Goal: Information Seeking & Learning: Learn about a topic

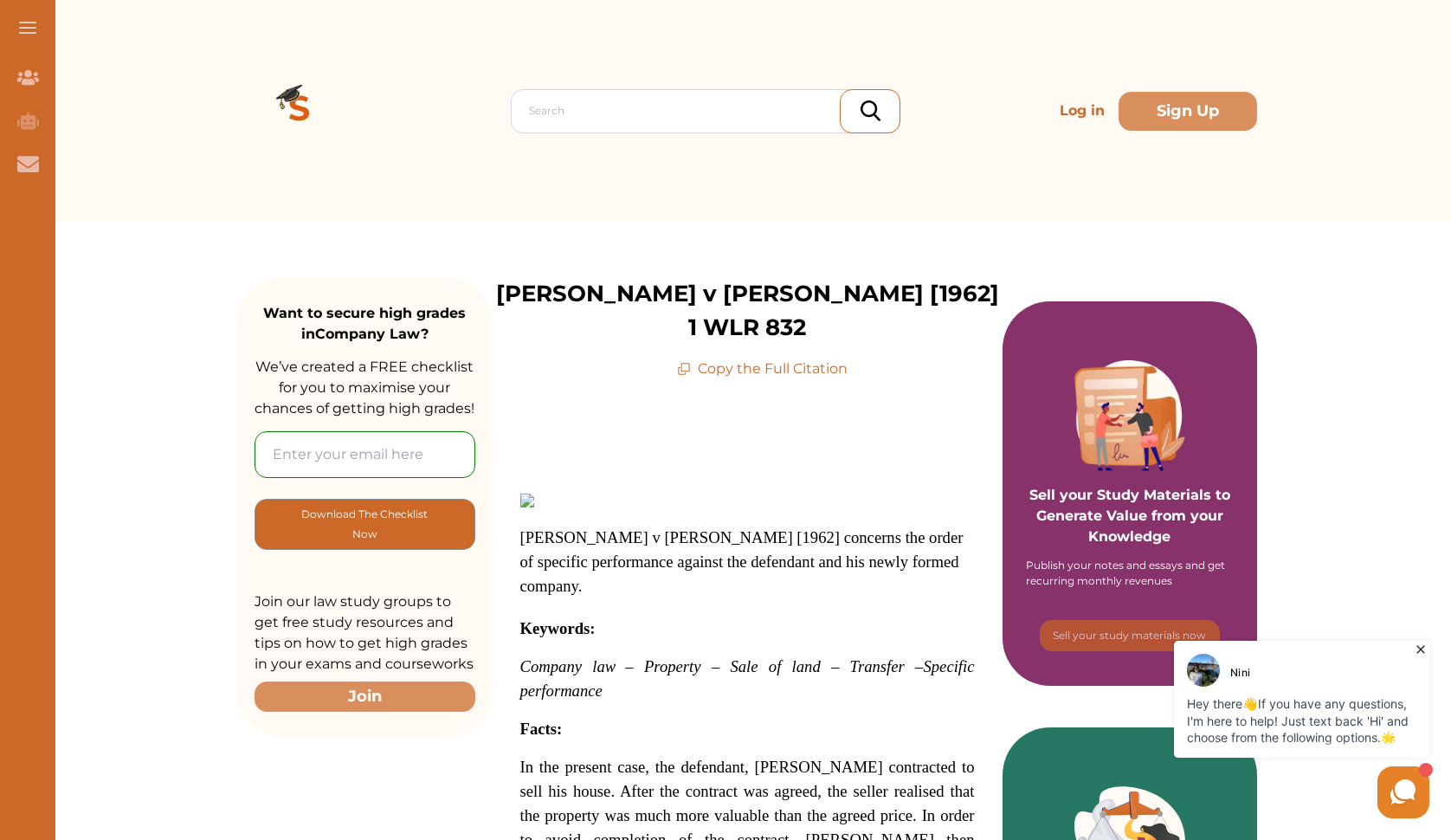
click at [1417, 648] on icon at bounding box center [1420, 649] width 17 height 17
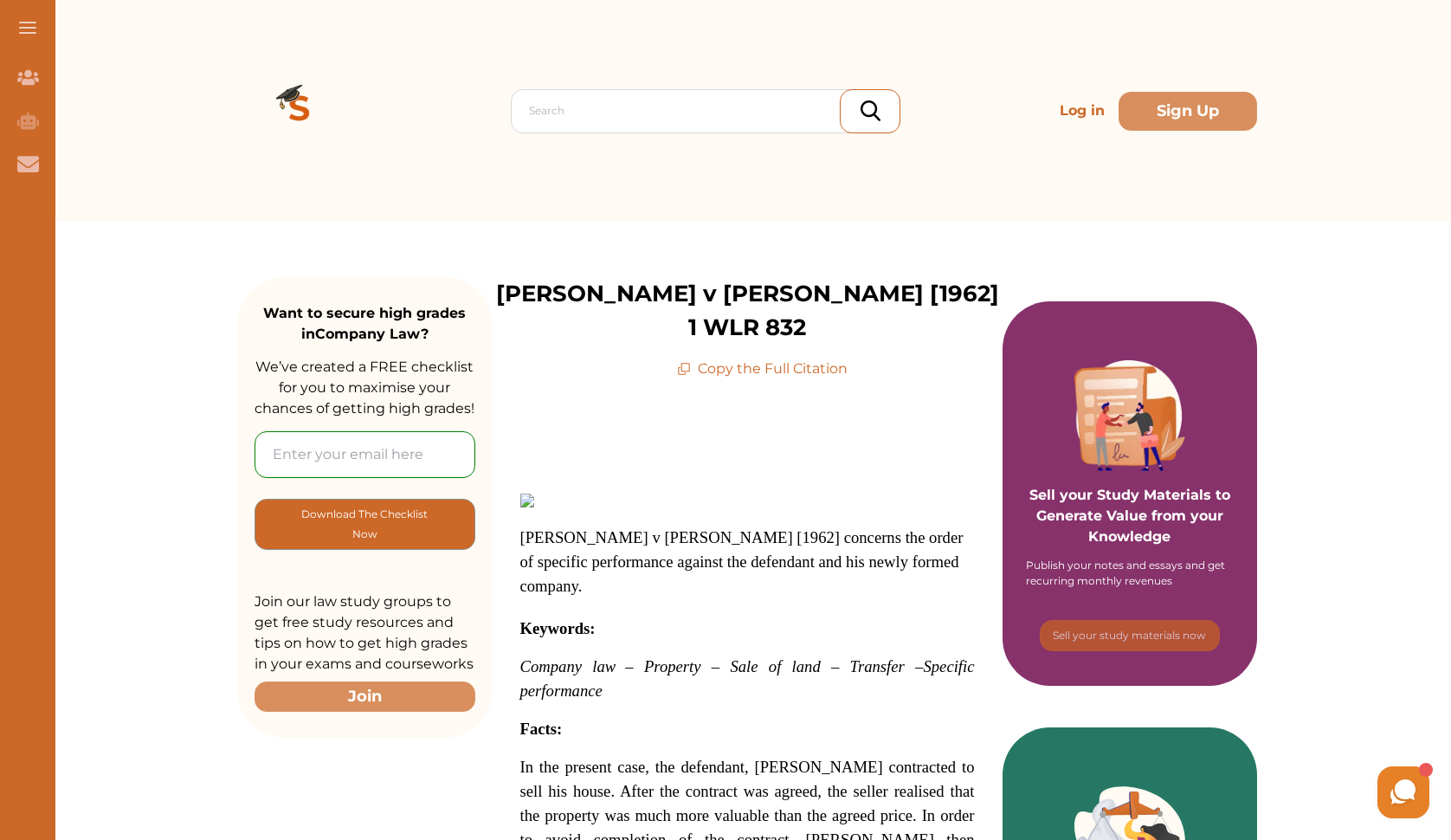
drag, startPoint x: 1450, startPoint y: 267, endPoint x: 1454, endPoint y: 337, distance: 70.1
click at [681, 116] on div at bounding box center [710, 111] width 362 height 24
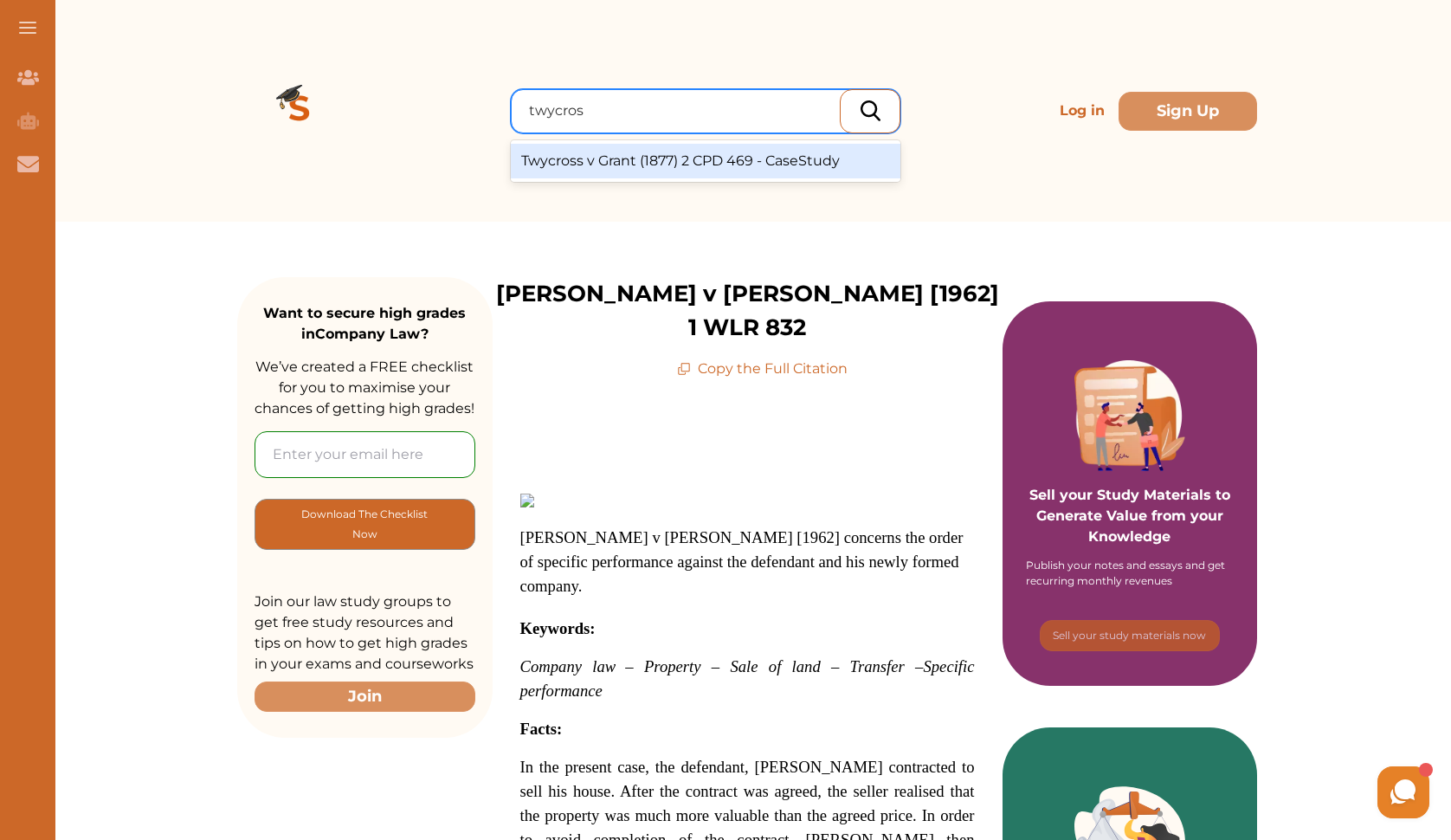
type input "twycross"
click at [696, 161] on div "Twycross v Grant (1877) 2 CPD 469 - CaseStudy" at bounding box center [705, 161] width 390 height 35
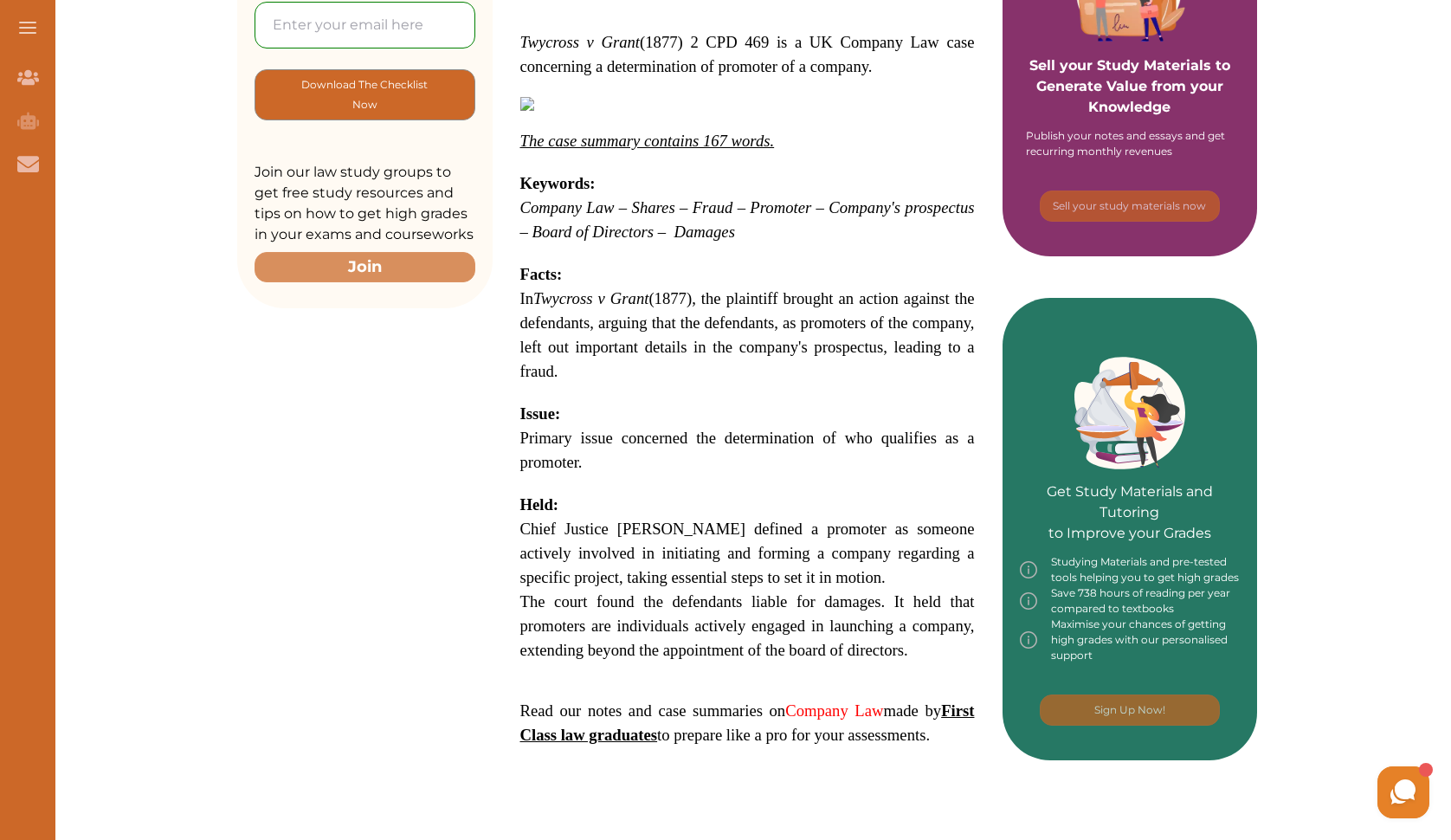
scroll to position [457, 0]
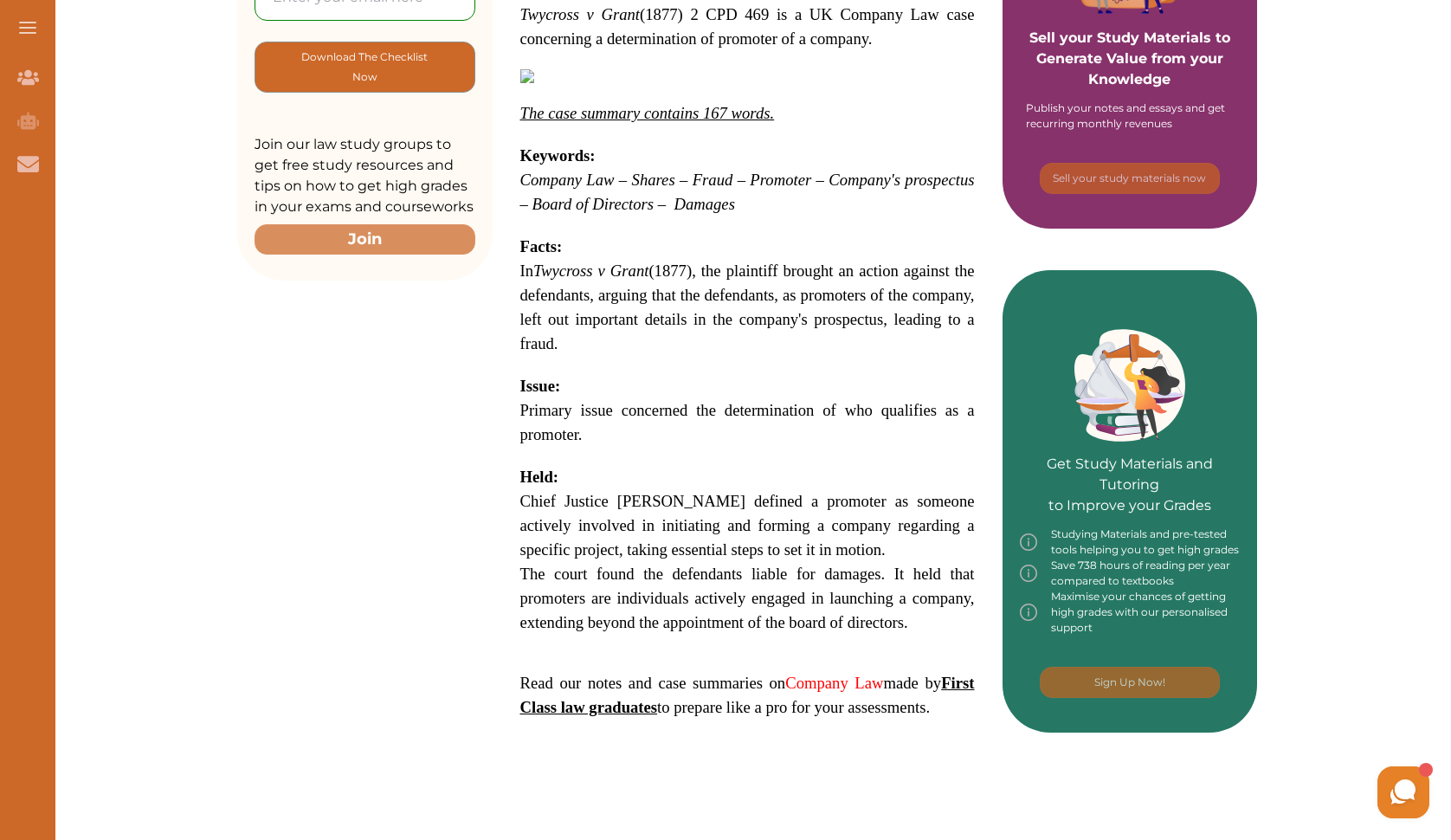
click at [617, 696] on strong "First Class law graduates" at bounding box center [748, 694] width 455 height 42
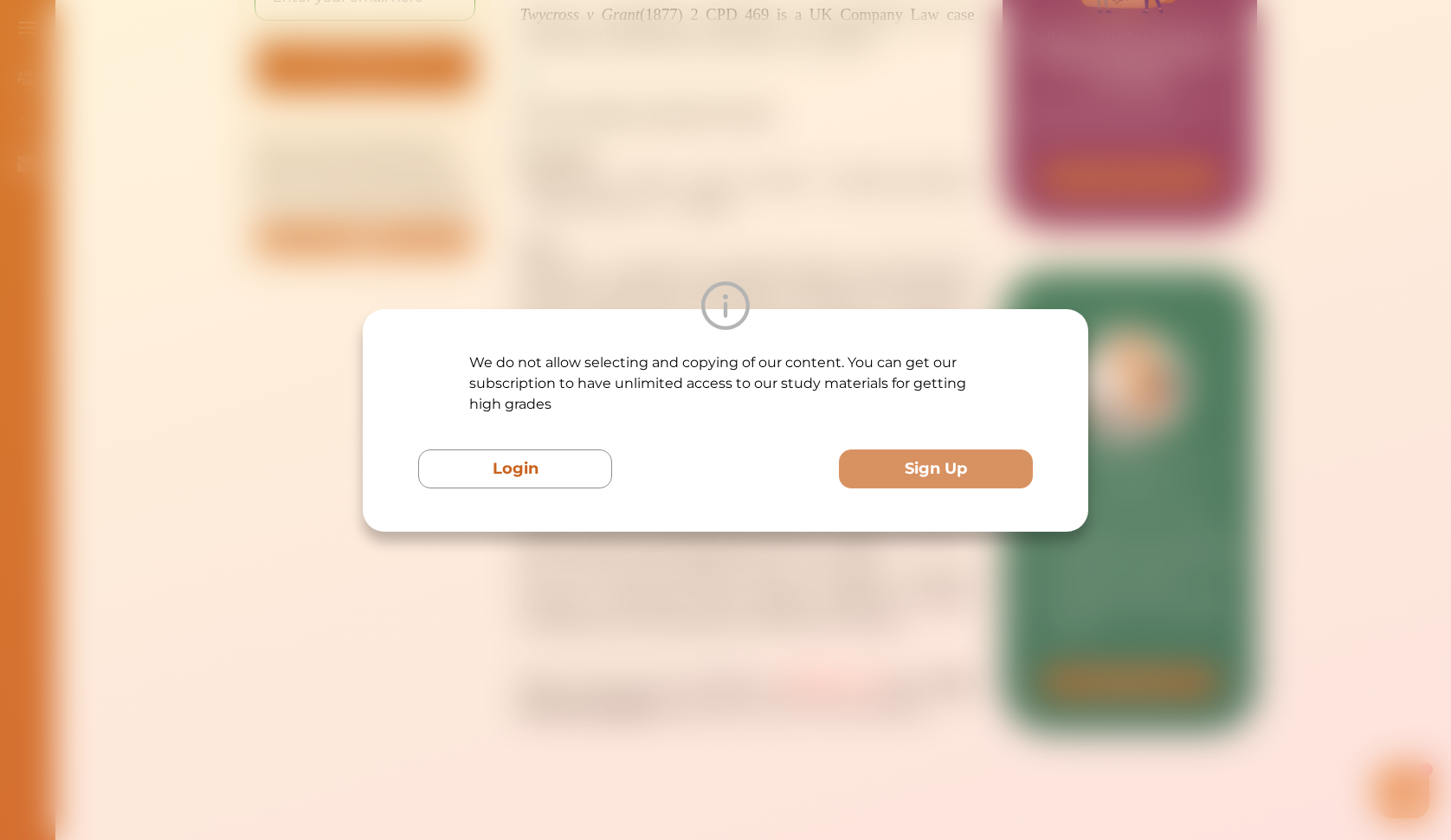
click at [540, 264] on div "We do not allow selecting and copying of our content. You can get our subscript…" at bounding box center [725, 420] width 1451 height 840
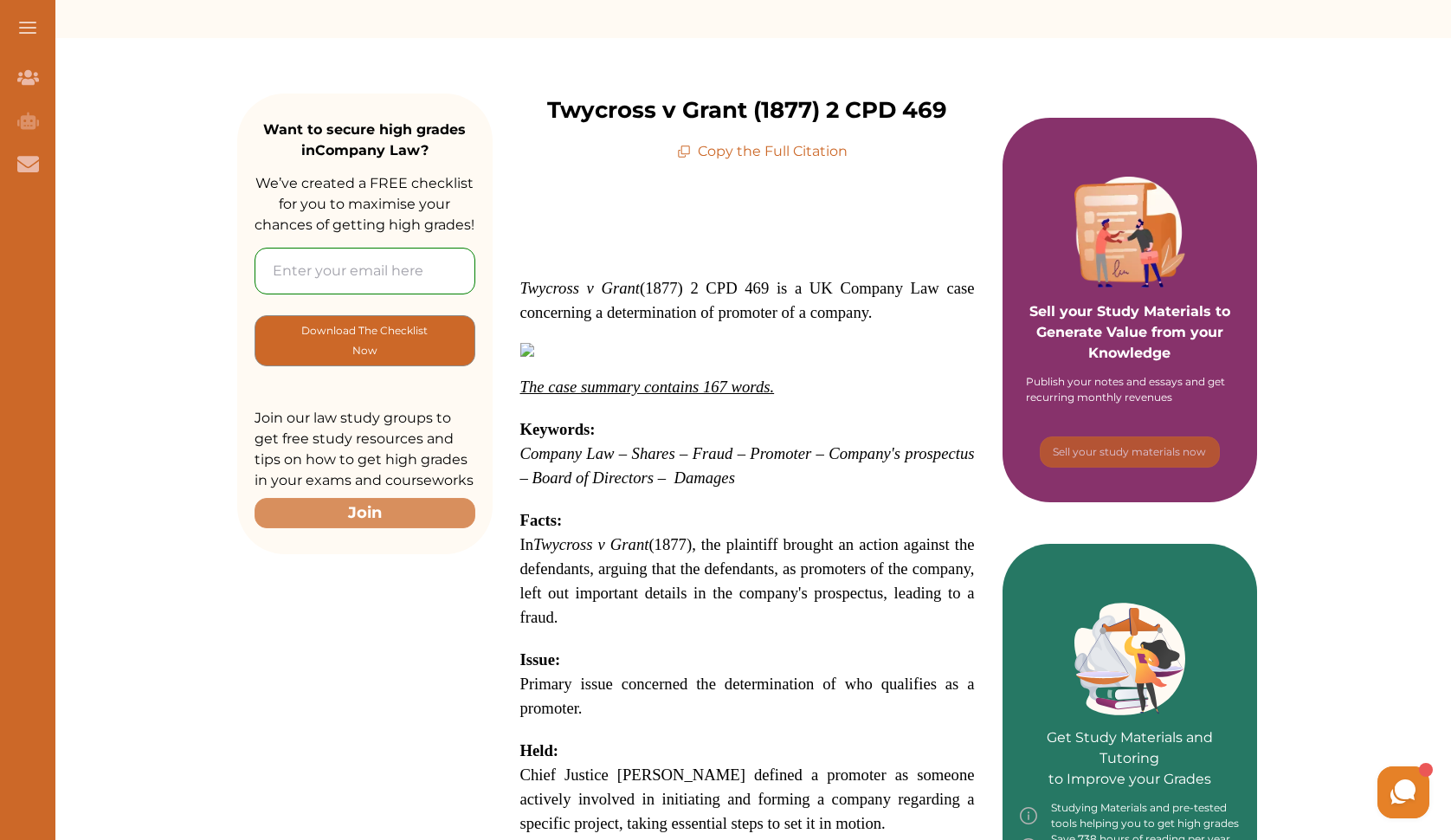
scroll to position [0, 0]
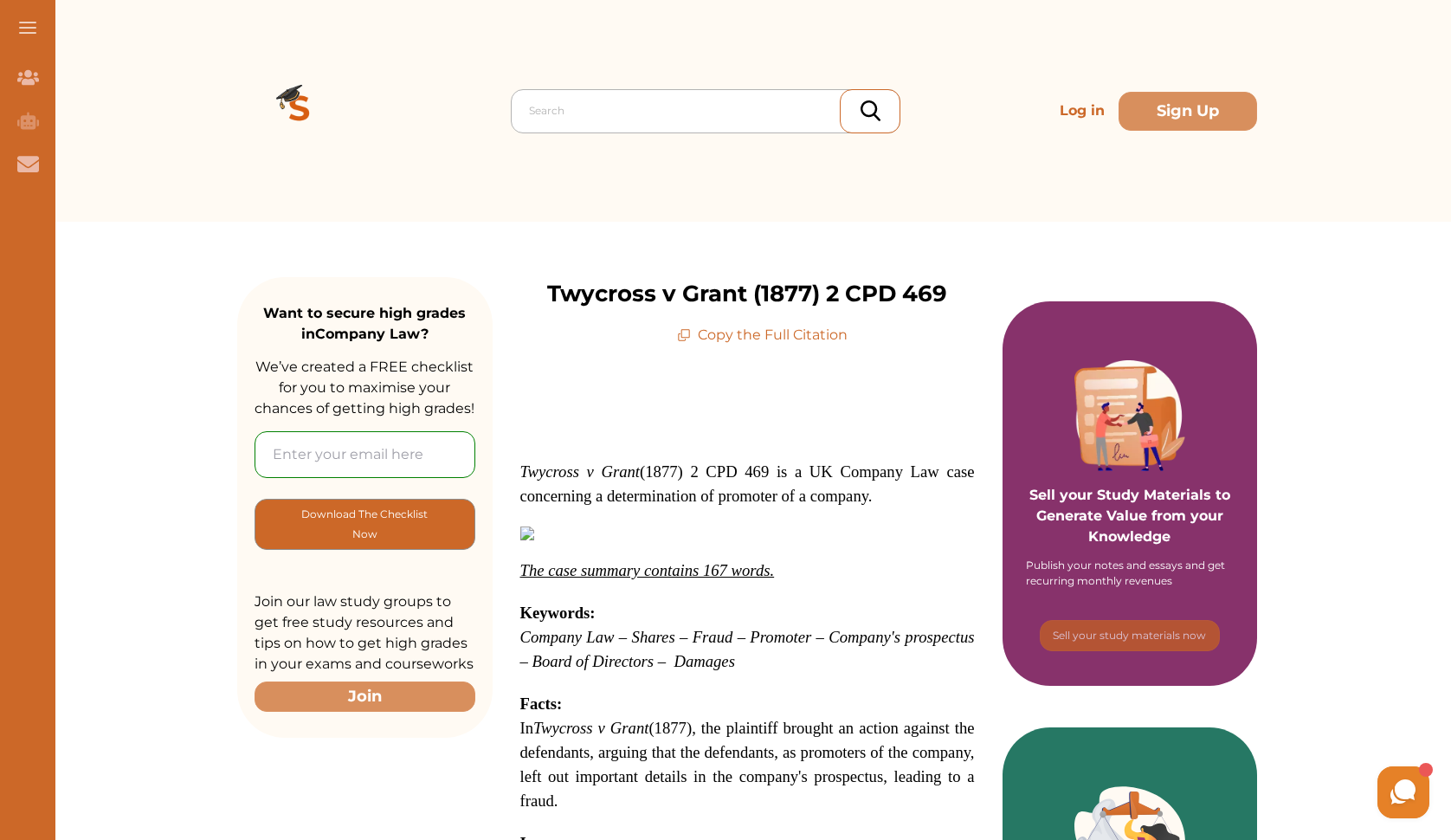
click at [727, 102] on div at bounding box center [710, 111] width 362 height 24
type input "london borough of tower hamlets"
click at [843, 119] on div at bounding box center [870, 111] width 60 height 44
click at [720, 92] on div "Search" at bounding box center [705, 111] width 390 height 44
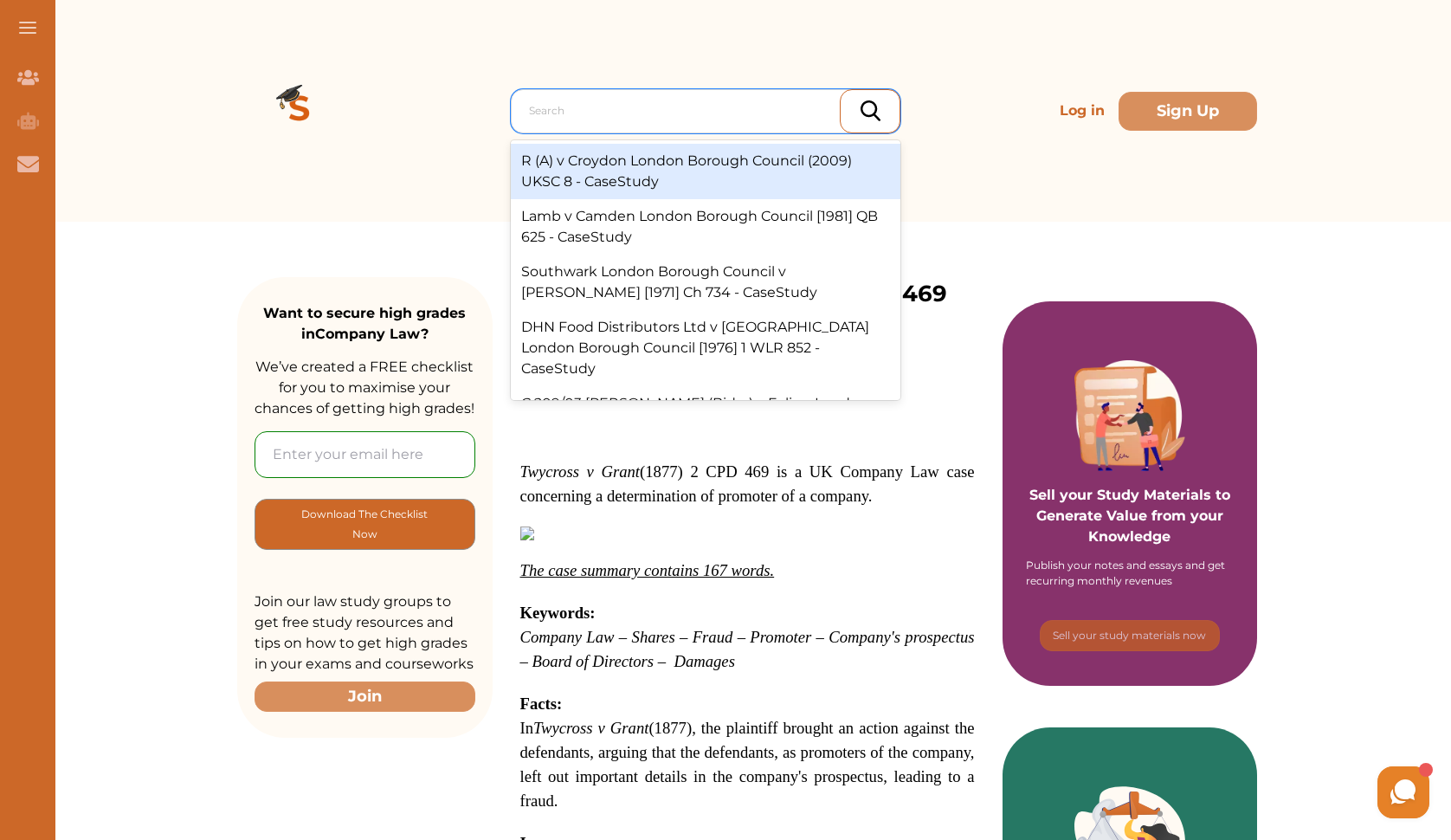
click at [674, 166] on div "R (A) v Croydon London Borough Council (2009) UKSC 8 - CaseStudy" at bounding box center [705, 172] width 390 height 56
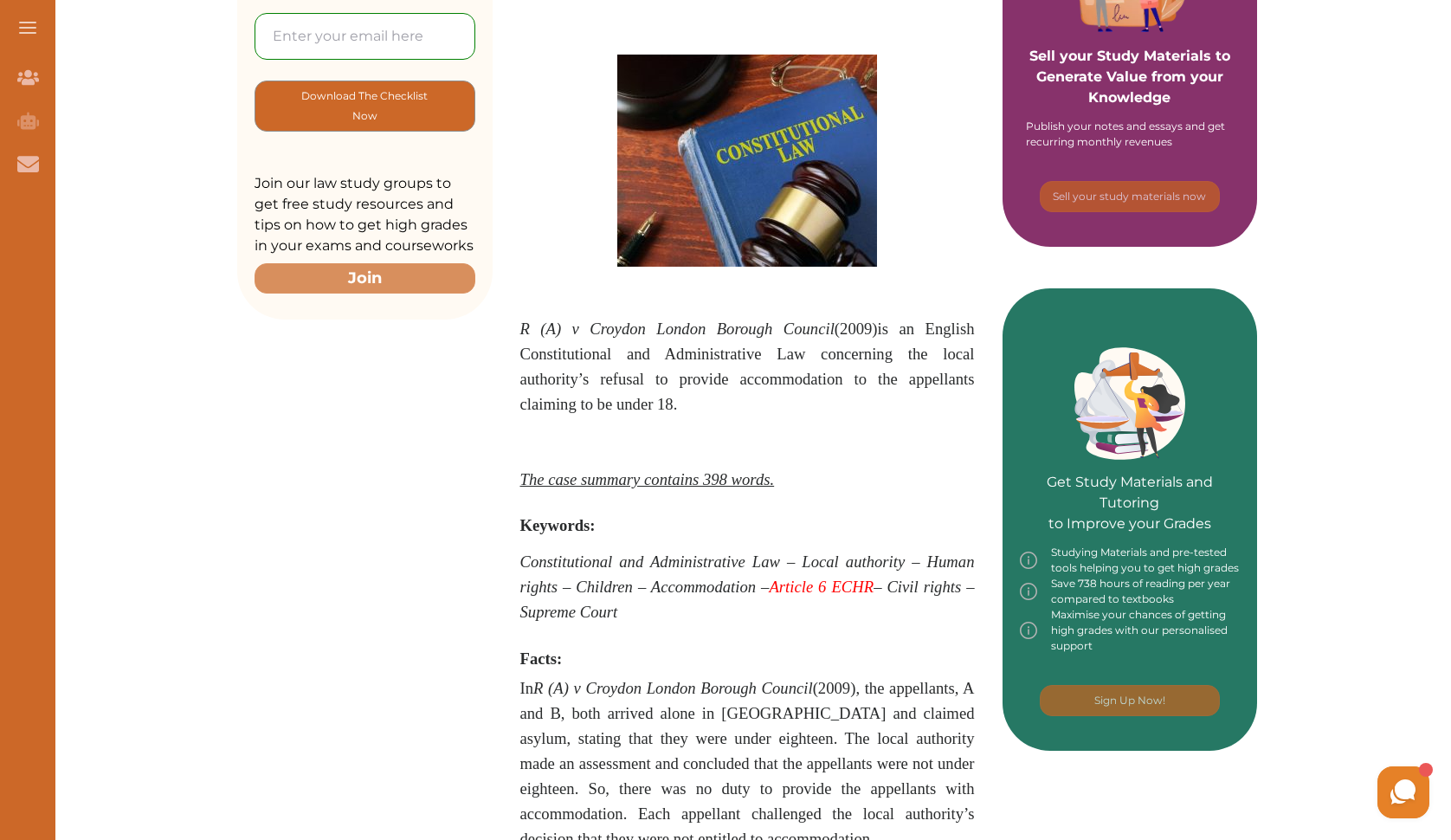
scroll to position [444, 0]
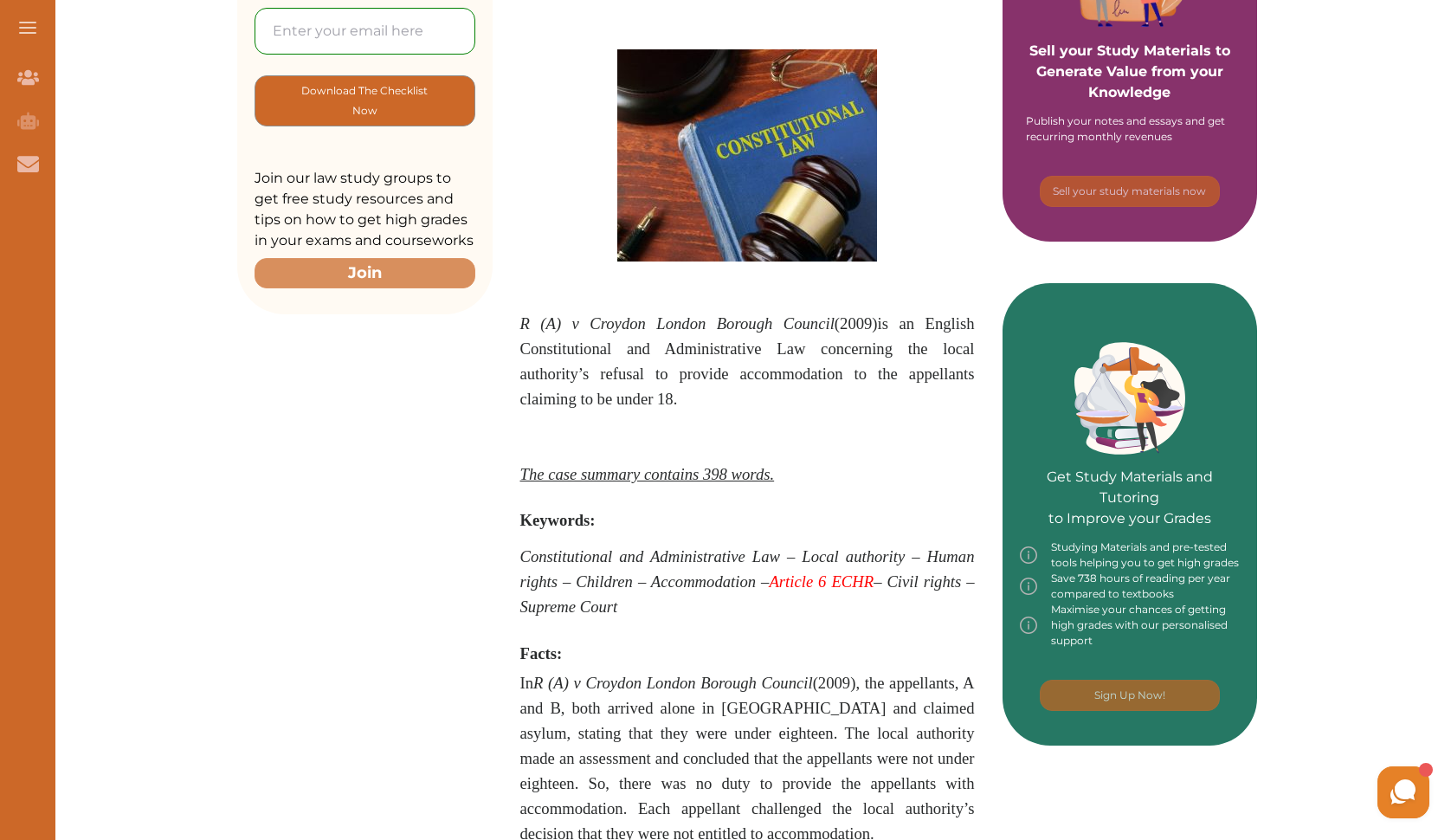
drag, startPoint x: 1448, startPoint y: 279, endPoint x: 1449, endPoint y: 307, distance: 28.0
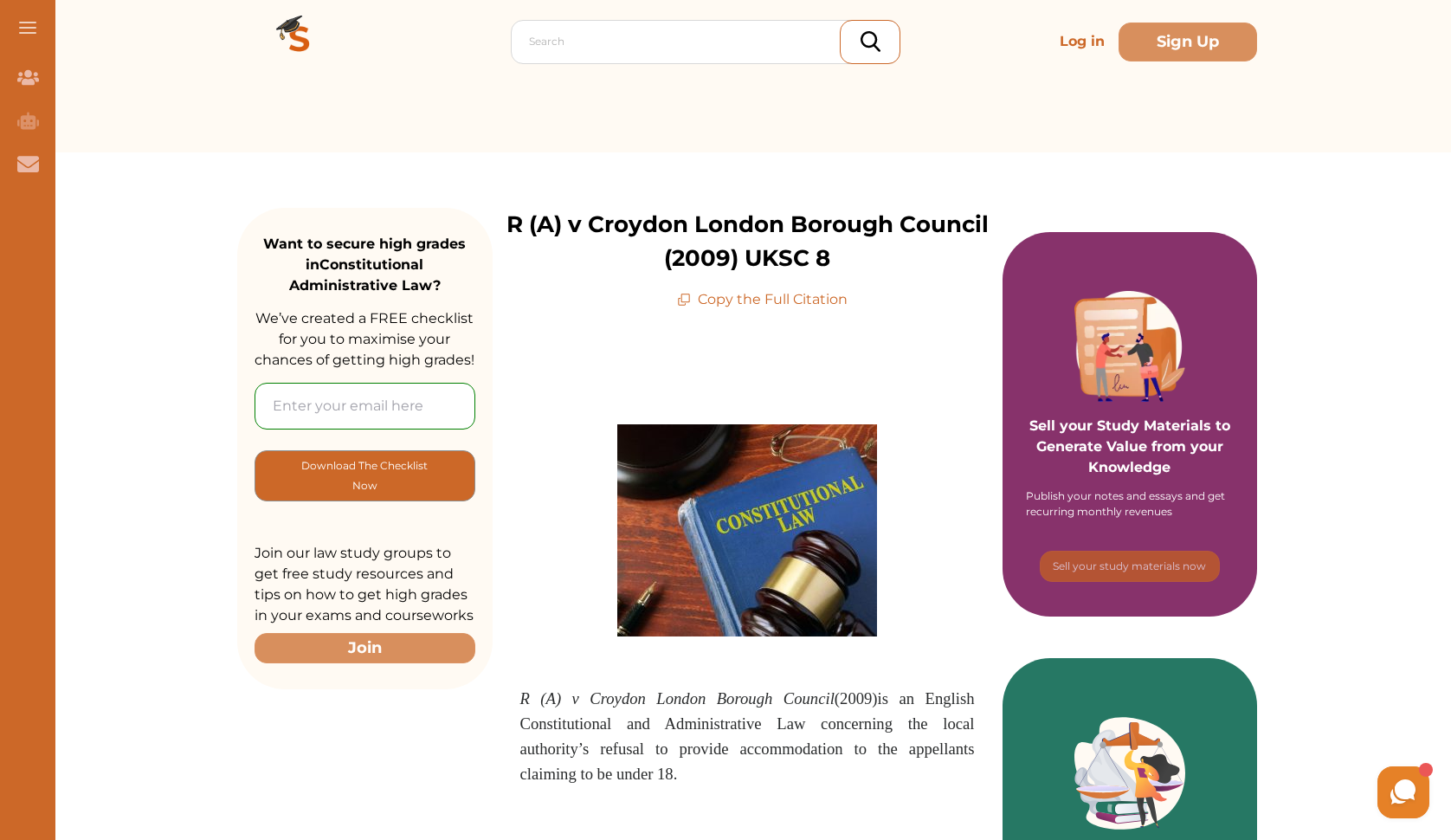
scroll to position [7, 0]
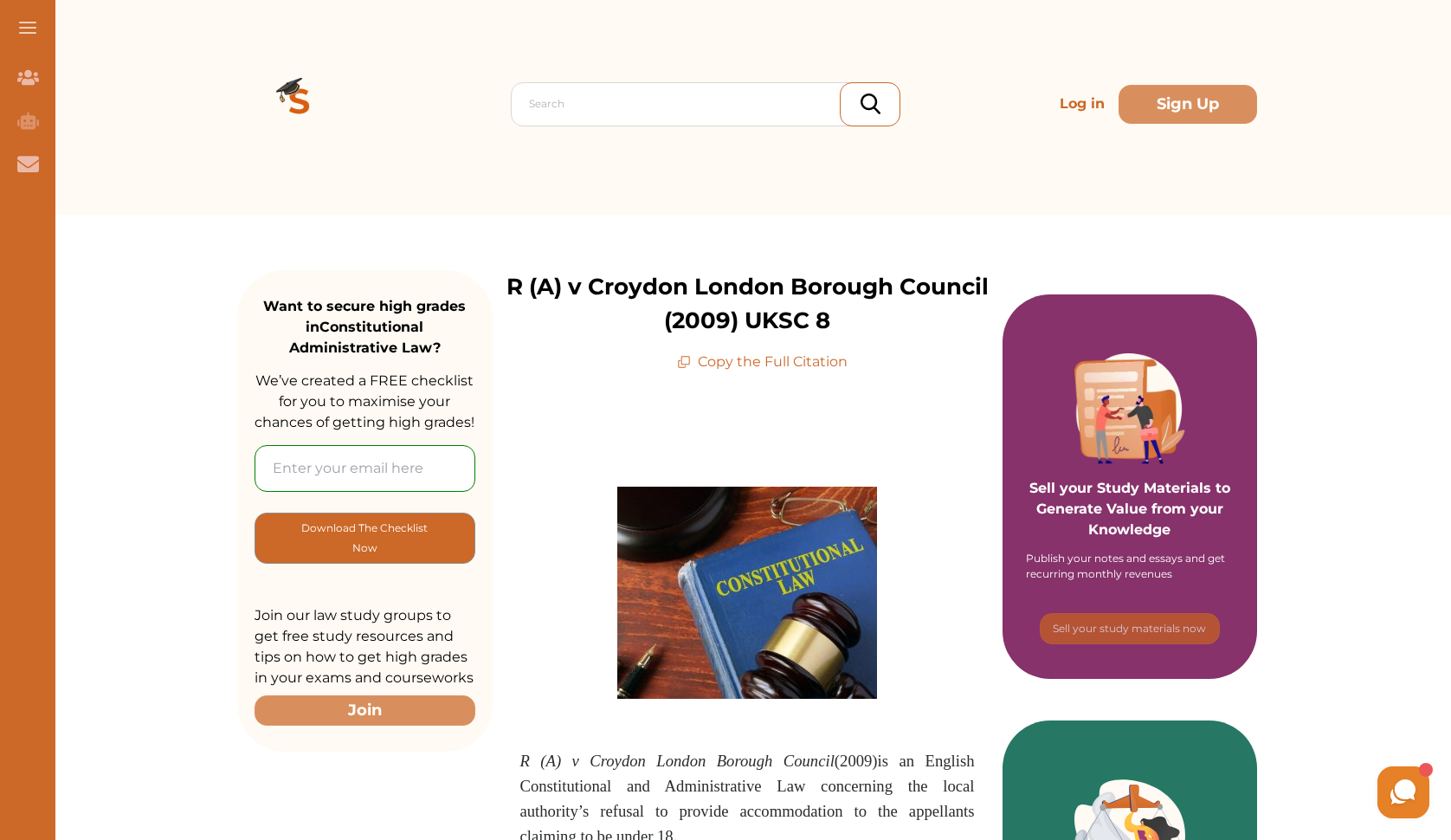
click at [876, 98] on img at bounding box center [871, 103] width 20 height 21
click at [876, 97] on img at bounding box center [871, 103] width 20 height 21
click at [787, 107] on div at bounding box center [710, 103] width 362 height 24
click at [885, 93] on div at bounding box center [870, 104] width 60 height 44
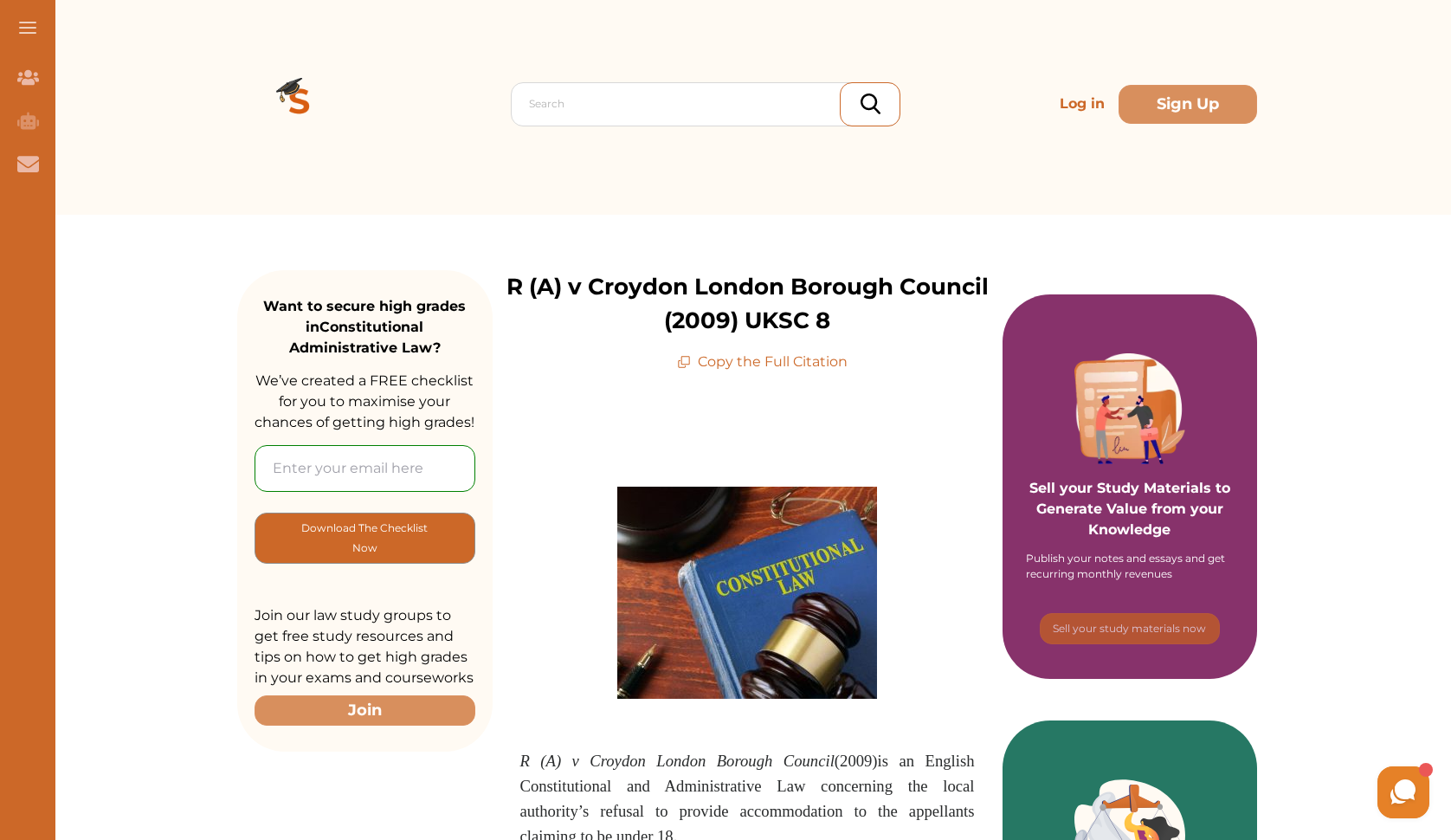
click at [885, 93] on div at bounding box center [870, 104] width 60 height 44
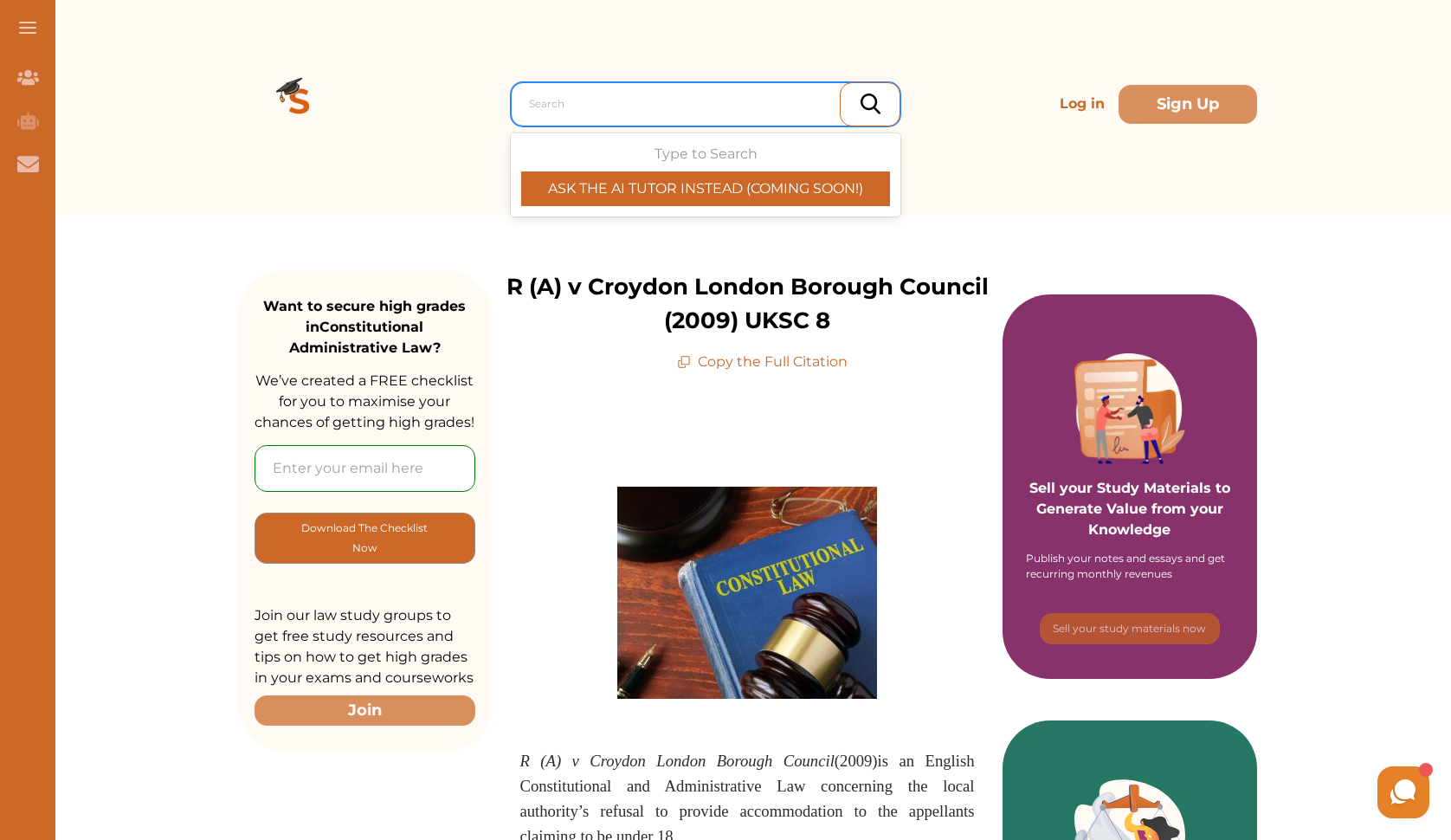
click at [837, 95] on div at bounding box center [710, 103] width 362 height 24
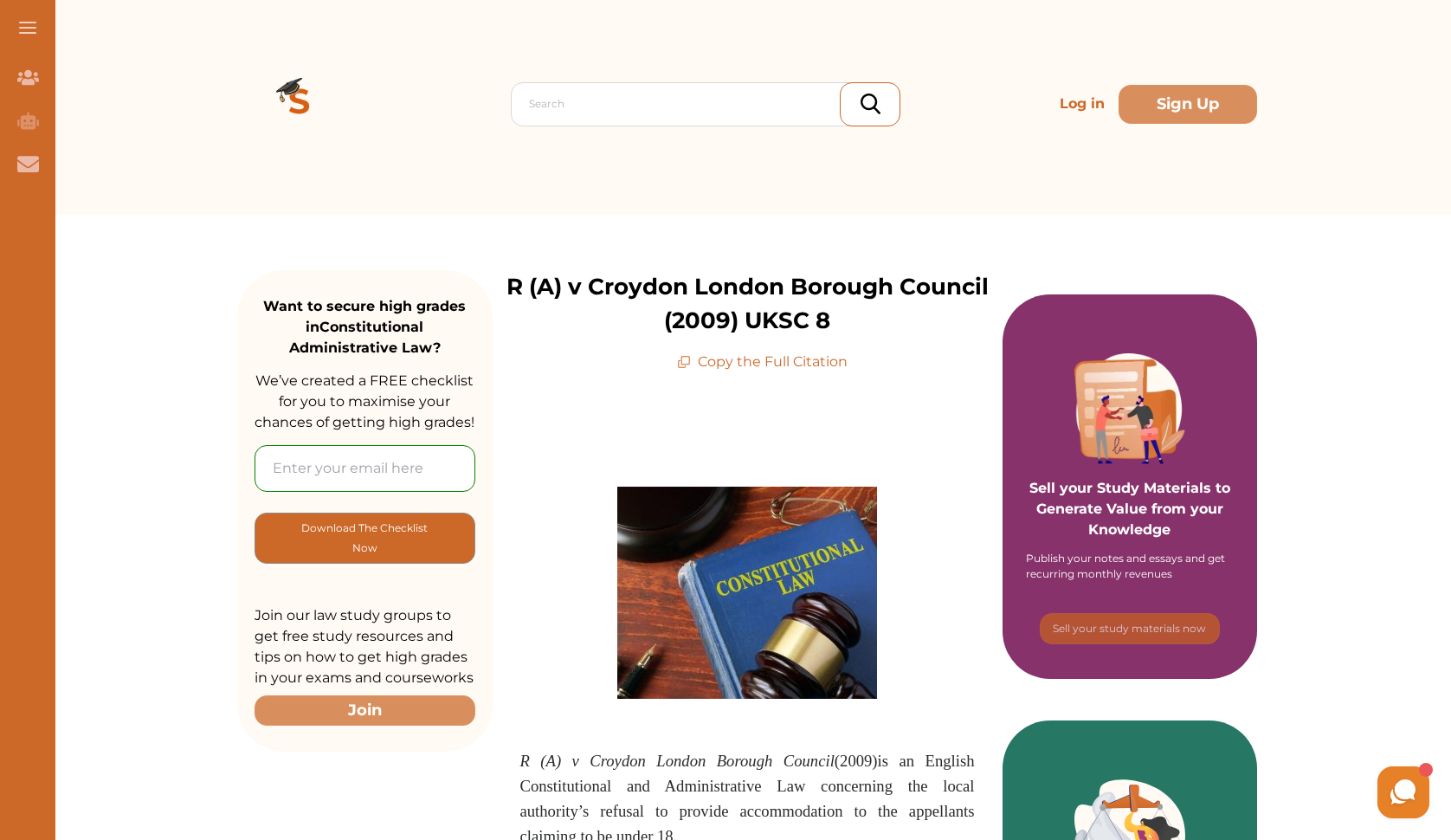
click at [858, 102] on div at bounding box center [870, 104] width 60 height 44
click at [796, 98] on div at bounding box center [710, 103] width 362 height 24
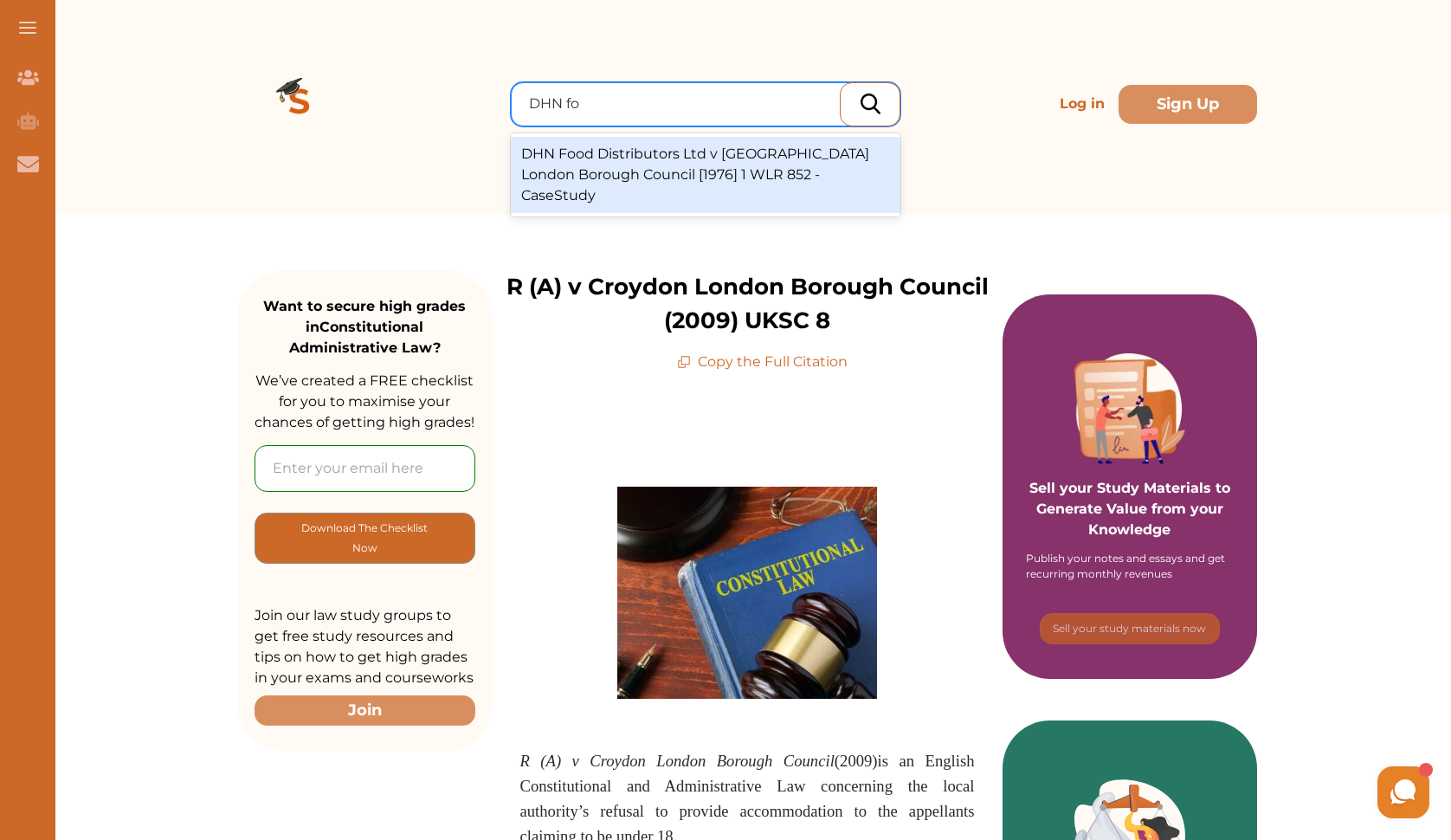
type input "DHN foo"
click at [807, 163] on div "DHN Food Distributors Ltd v Tower Hamlets London Borough Council [1976] 1 WLR 8…" at bounding box center [705, 174] width 390 height 76
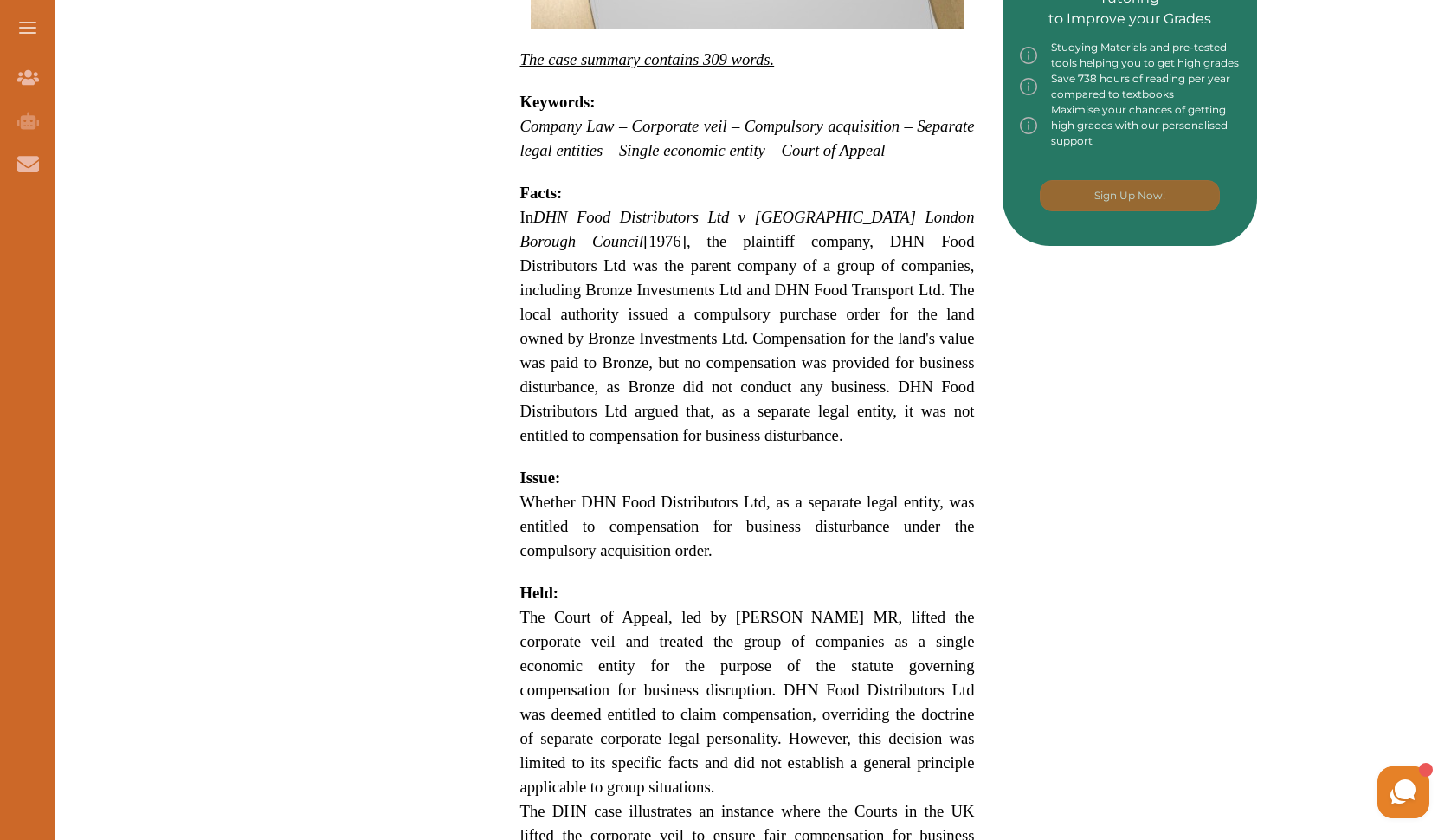
scroll to position [915, 0]
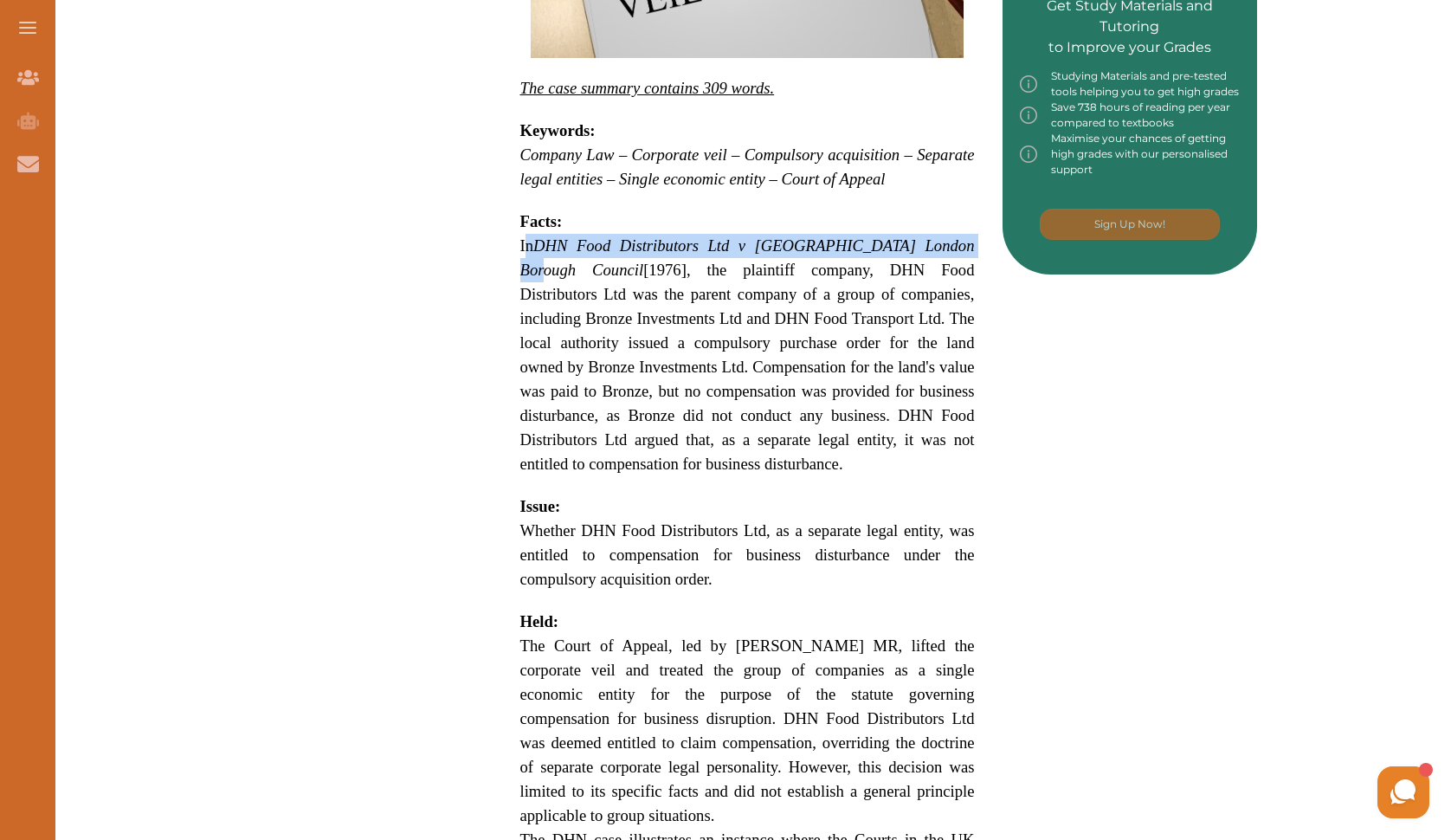
drag, startPoint x: 526, startPoint y: 214, endPoint x: 978, endPoint y: 217, distance: 452.0
click at [978, 217] on div "DHN Food Distributors Ltd v Tower Hamlets London Borough Council [1976] 1 WLR 8…" at bounding box center [748, 241] width 510 height 1487
copy span "n DHN Food Distributors Ltd v Tower Hamlets London Borough"
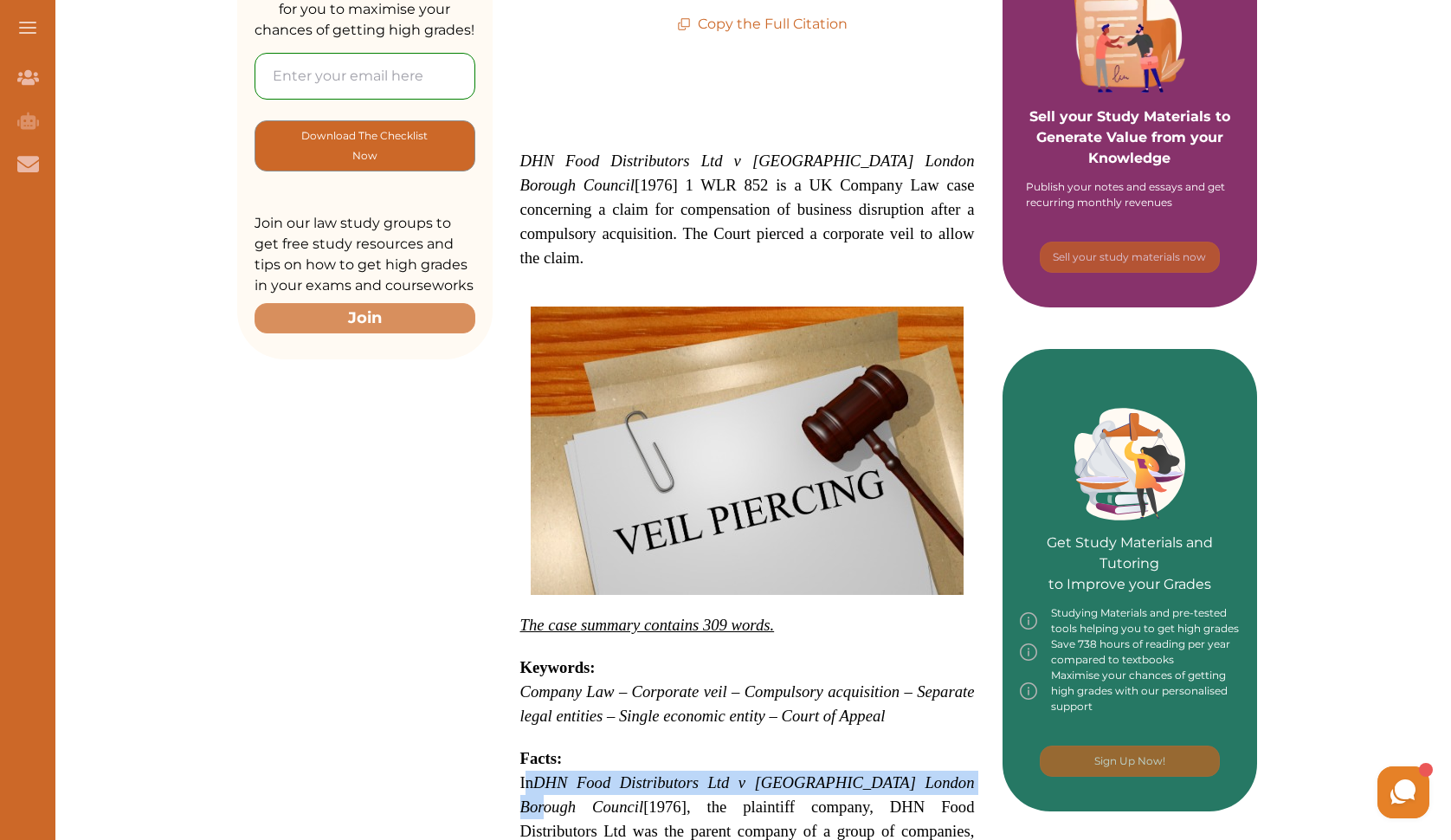
scroll to position [375, 0]
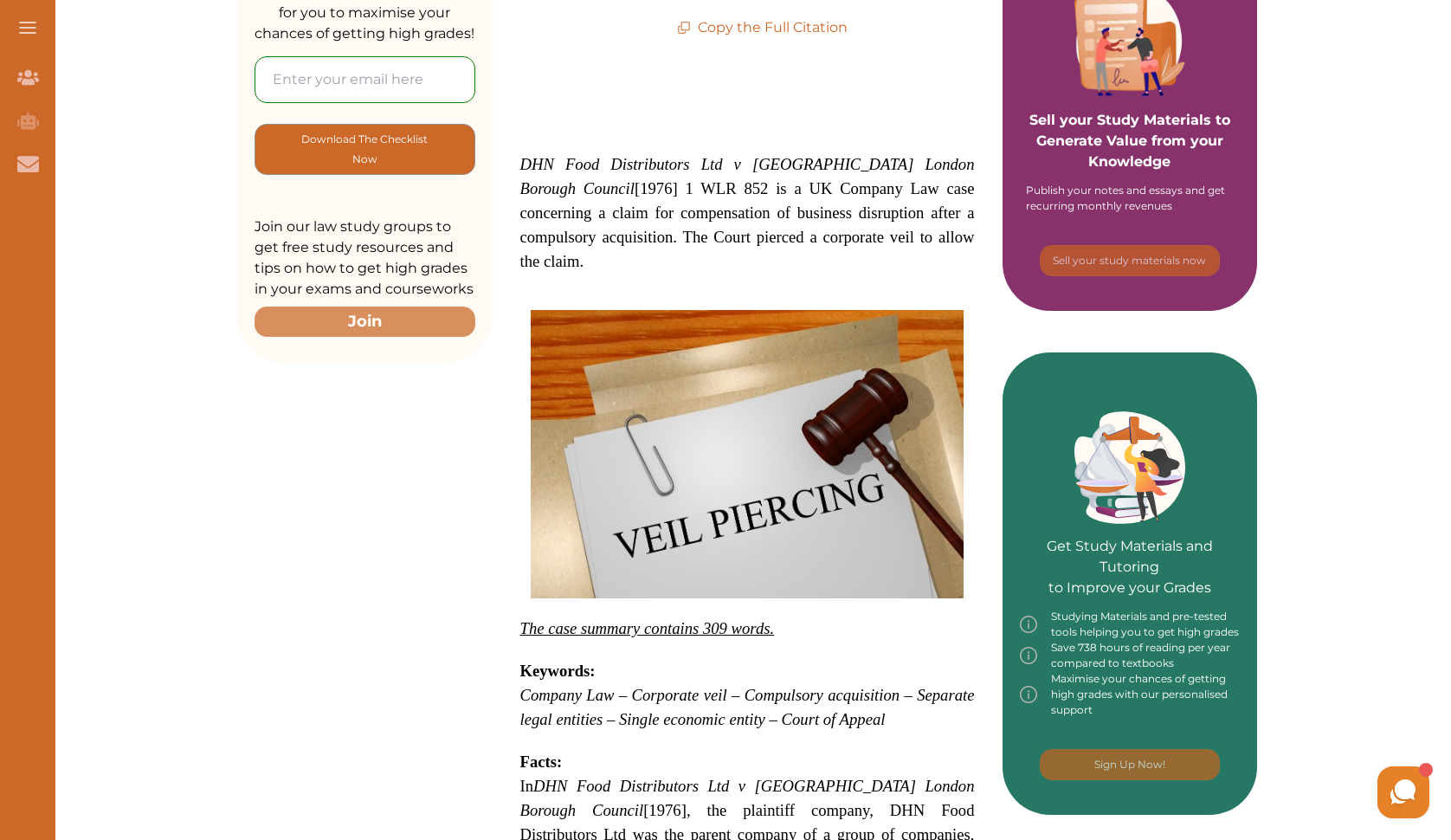
drag, startPoint x: 1450, startPoint y: 187, endPoint x: 1450, endPoint y: 151, distance: 36.0
drag, startPoint x: 1450, startPoint y: 151, endPoint x: 1450, endPoint y: 110, distance: 41.0
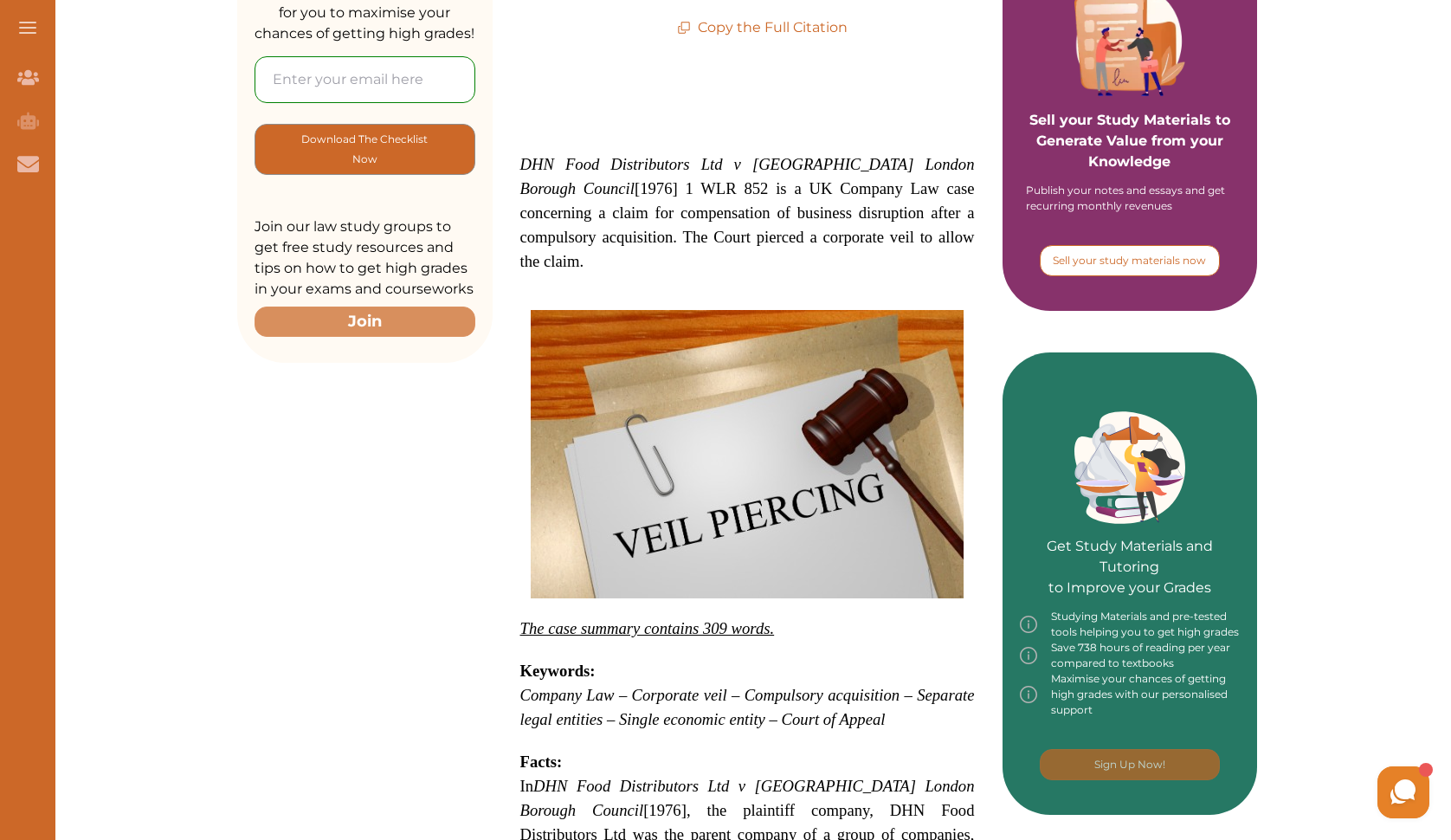
click at [1190, 260] on p "Sell your study materials now" at bounding box center [1129, 260] width 154 height 15
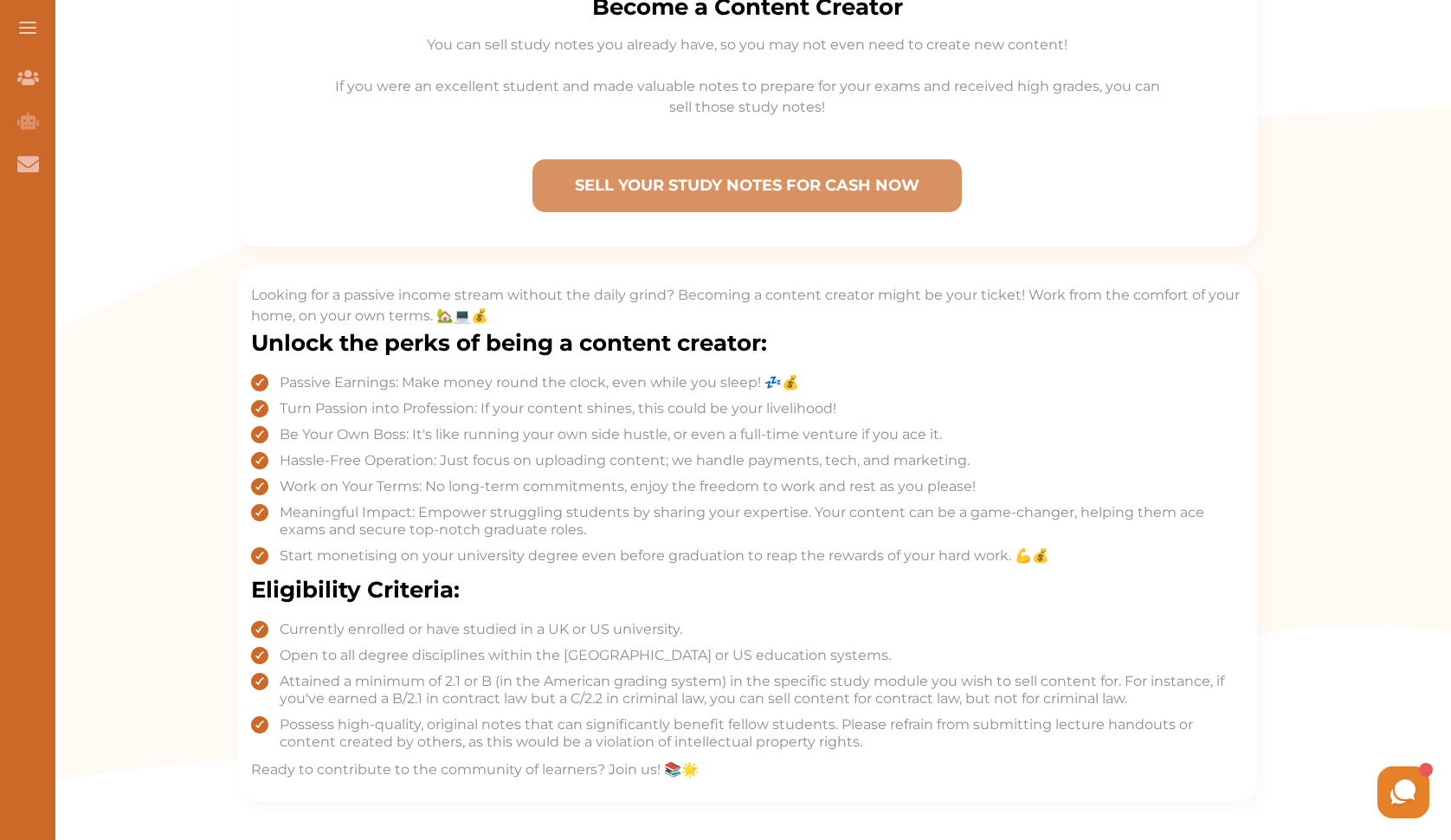
scroll to position [722, 0]
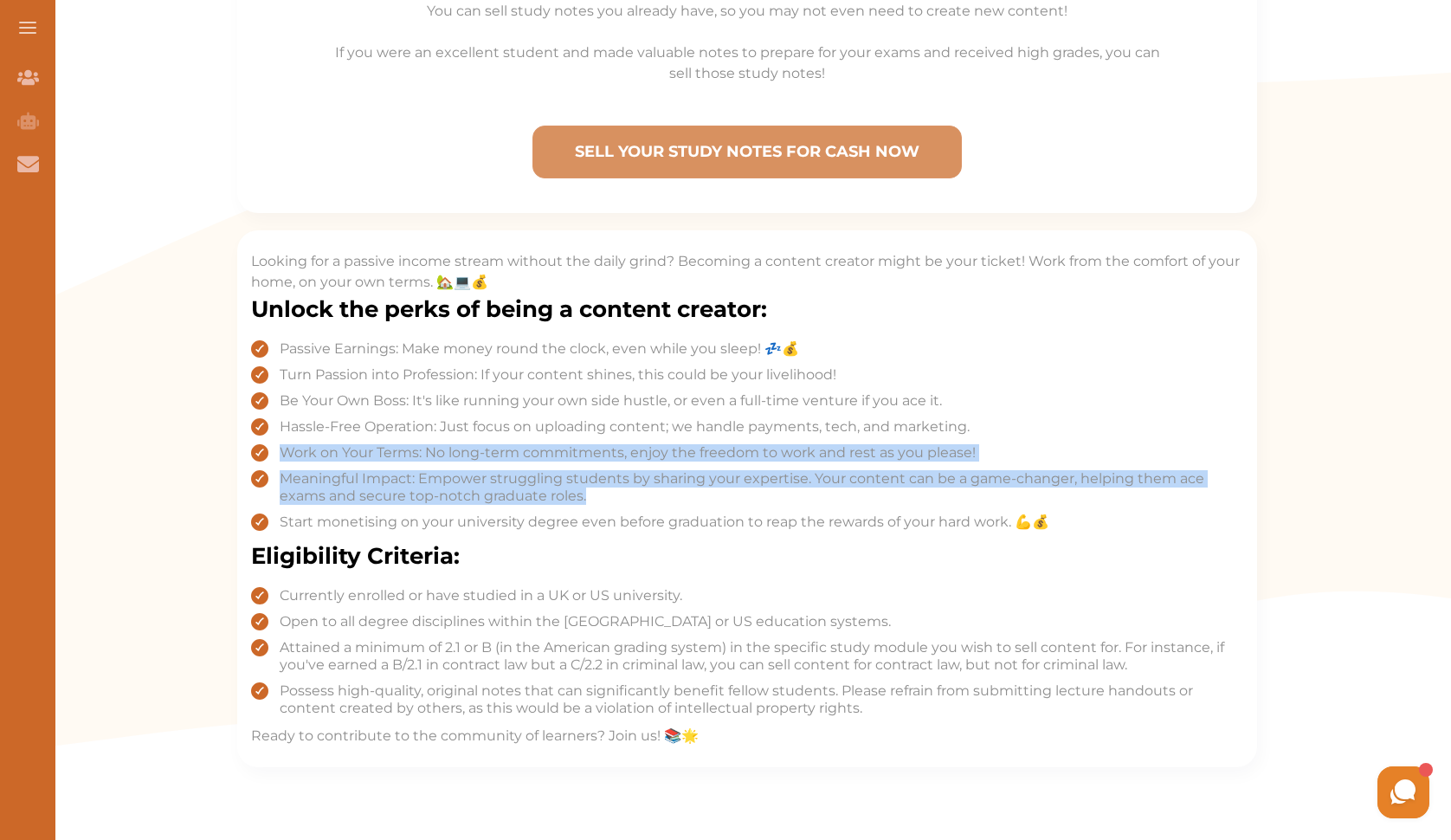
drag, startPoint x: 1448, startPoint y: 422, endPoint x: 1454, endPoint y: 487, distance: 65.3
click at [1450, 487] on html "Join Our Team Join Our Team AI Tutor (Coming Soon) AI Tutor Contact Us Contact …" at bounding box center [725, 432] width 1451 height 2310
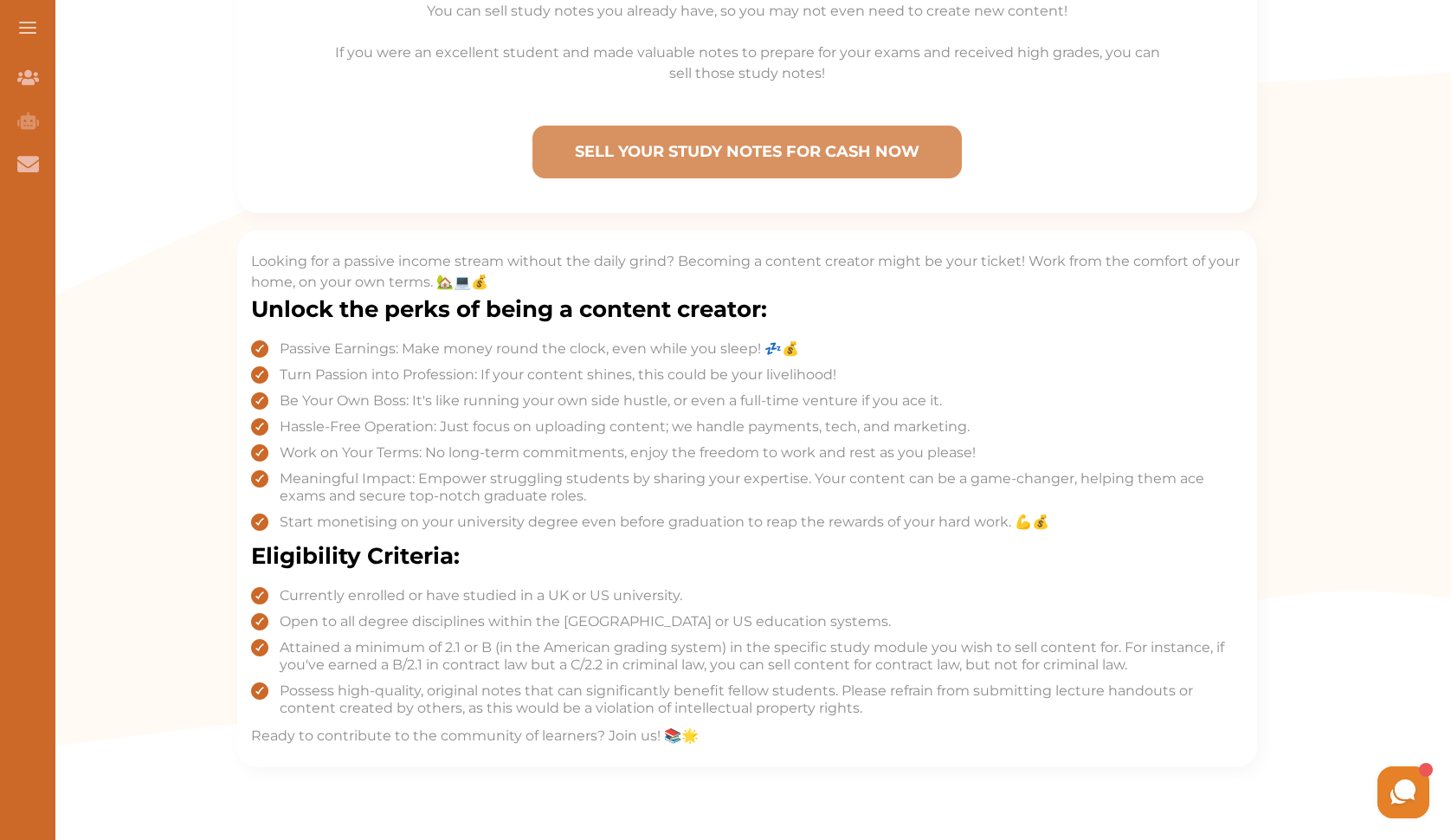
click at [1429, 464] on div "Join Our Team Become a Content Creator You can sell study notes you already hav…" at bounding box center [747, 174] width 1408 height 1350
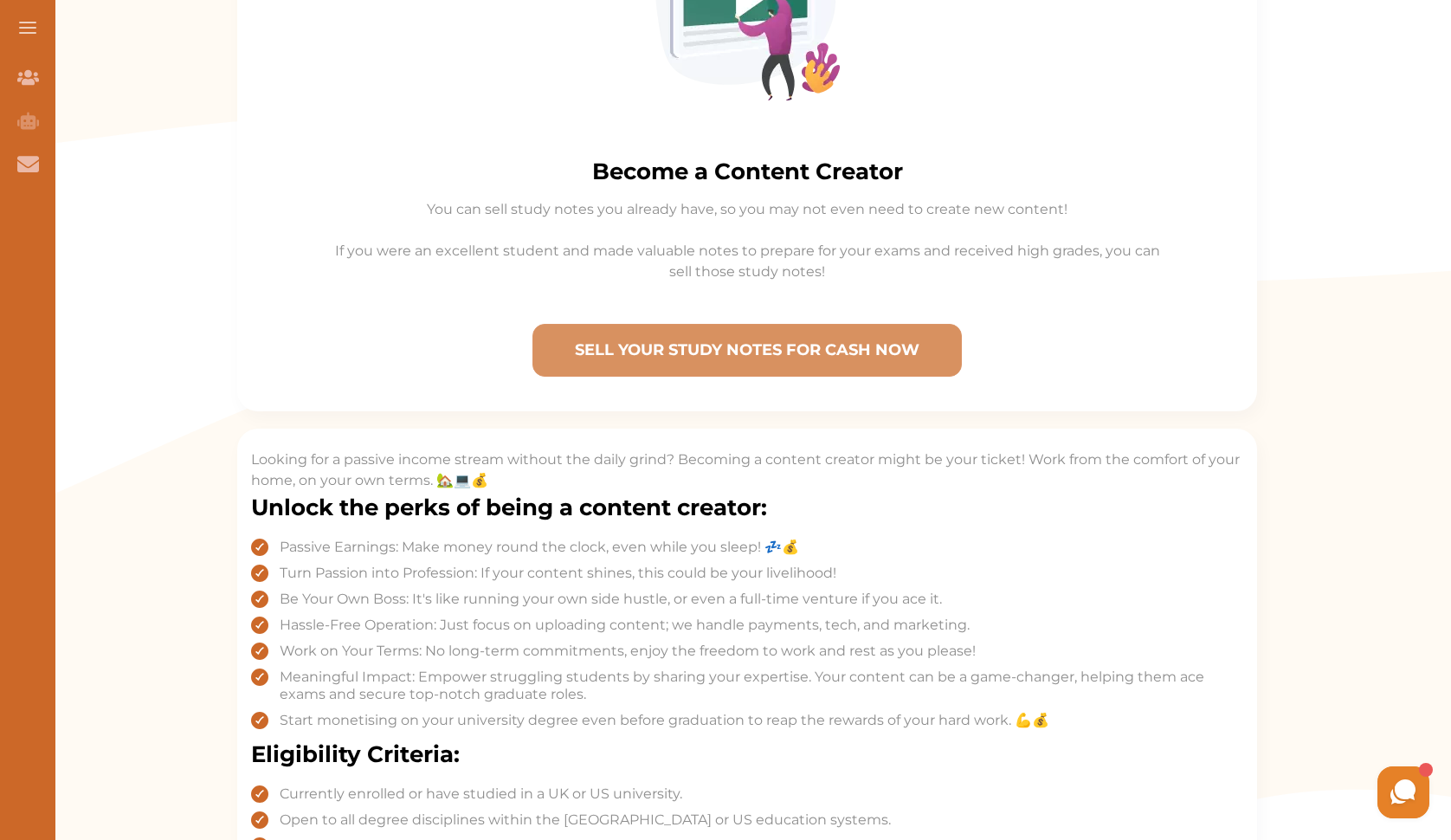
scroll to position [455, 0]
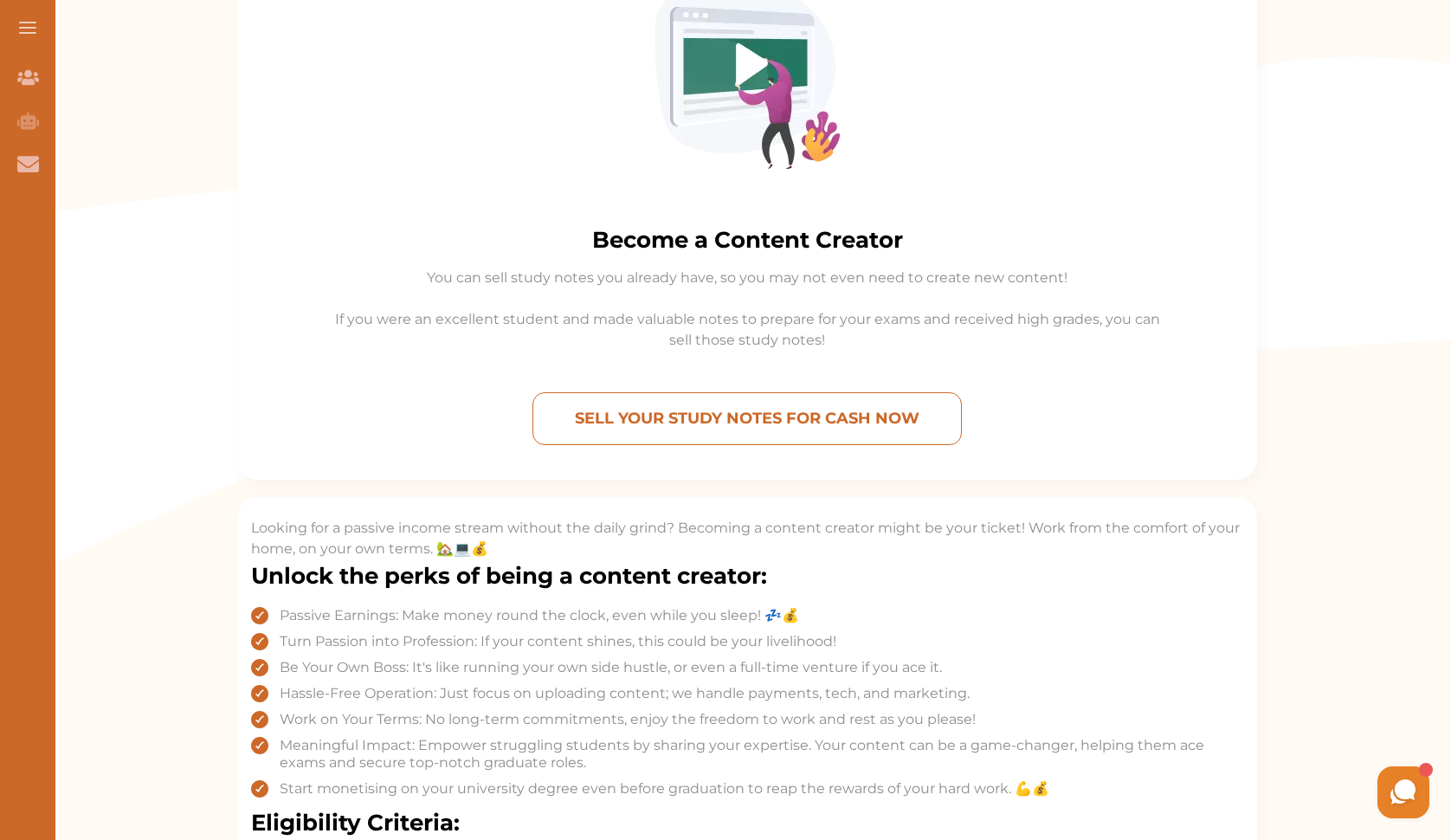
click at [836, 440] on button "SELL YOUR STUDY NOTES FOR CASH NOW" at bounding box center [748, 418] width 429 height 53
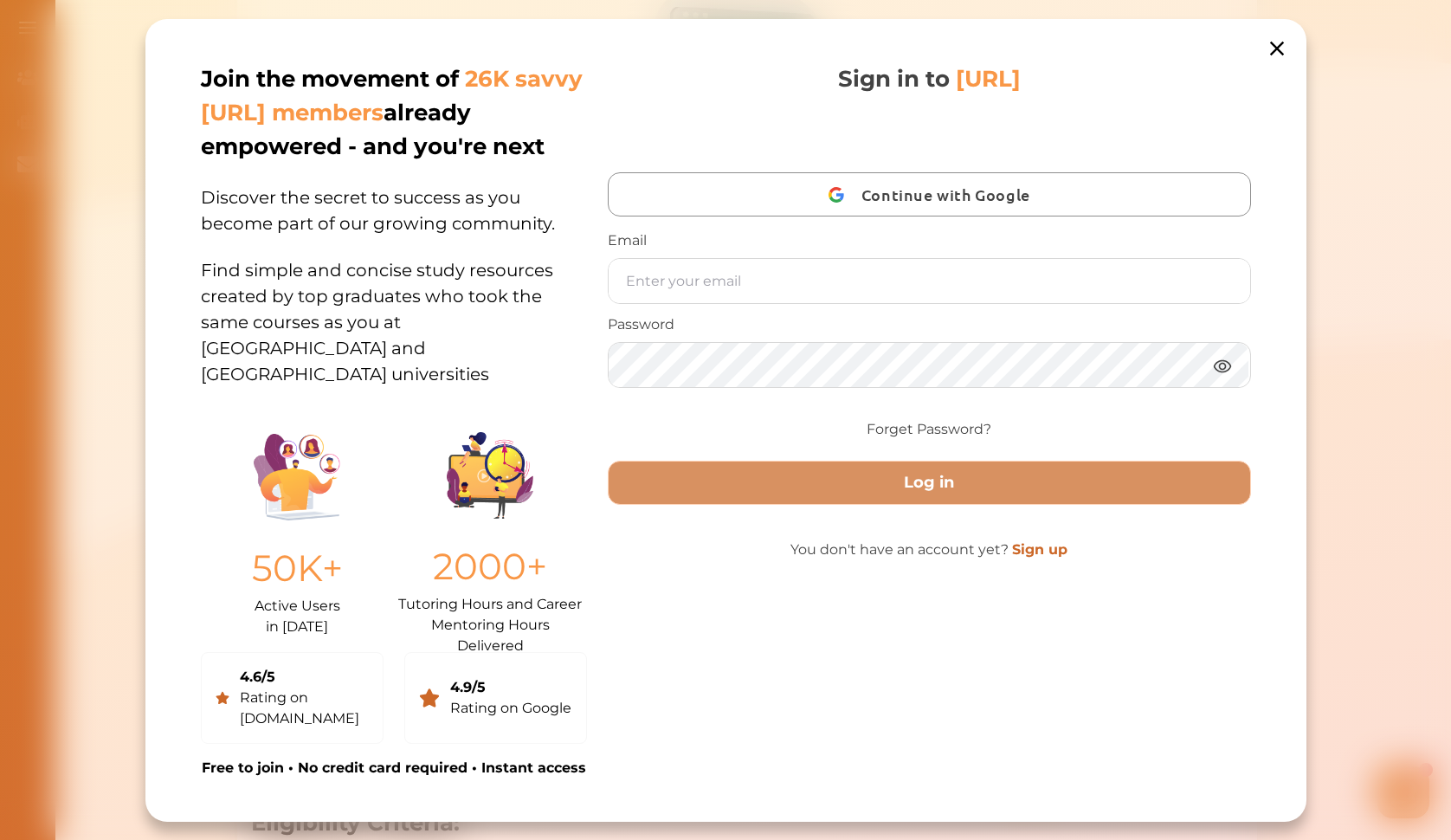
click at [1279, 49] on icon at bounding box center [1276, 48] width 24 height 24
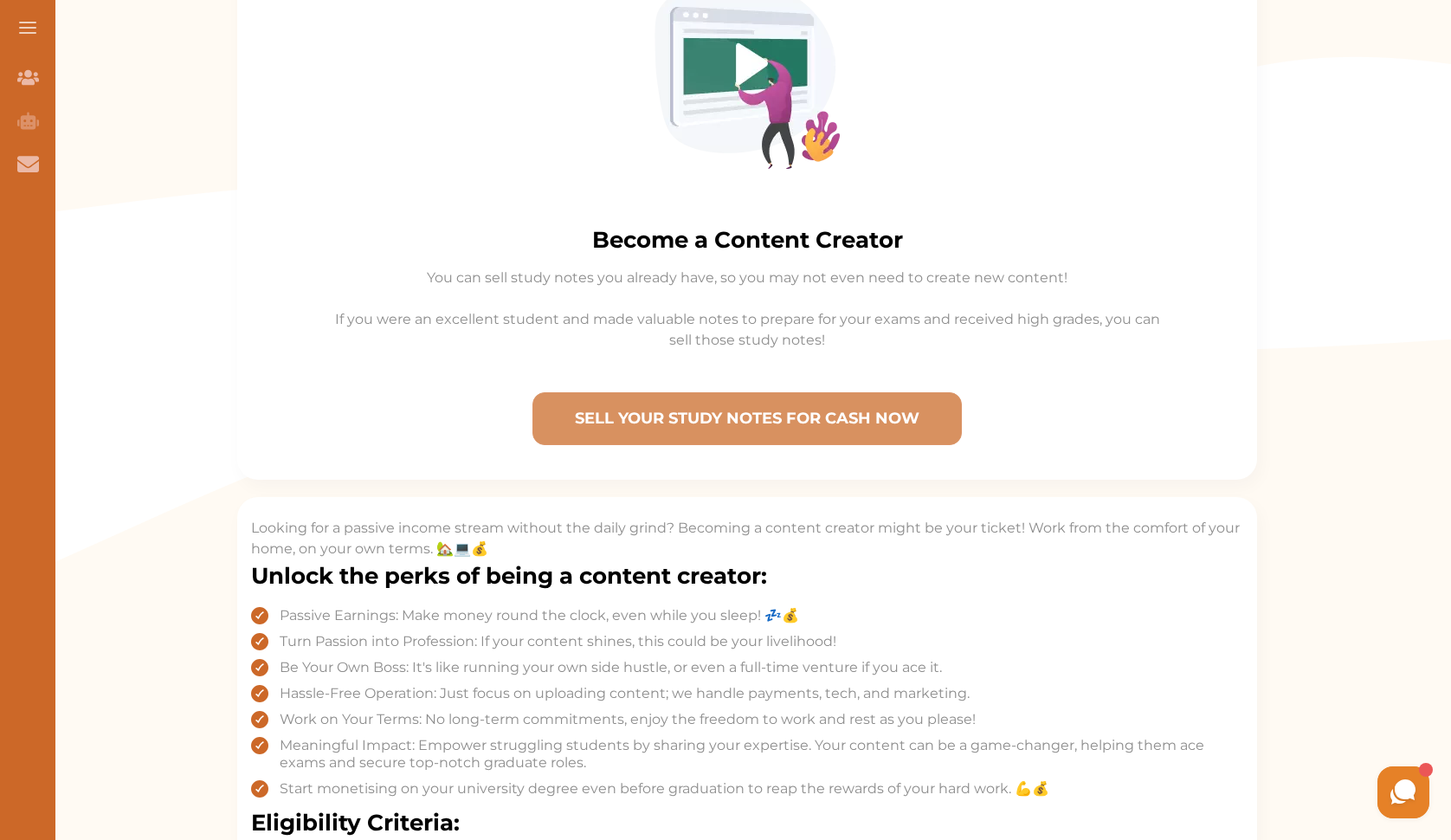
drag, startPoint x: 1450, startPoint y: 463, endPoint x: 1453, endPoint y: 524, distance: 61.1
click at [1450, 524] on html "Join Our Team Join Our Team AI Tutor (Coming Soon) AI Tutor Contact Us Contact …" at bounding box center [725, 699] width 1451 height 2310
drag, startPoint x: 1449, startPoint y: 452, endPoint x: 1454, endPoint y: 530, distance: 78.2
click at [1450, 530] on html "Join Our Team Join Our Team AI Tutor (Coming Soon) AI Tutor Contact Us Contact …" at bounding box center [725, 699] width 1451 height 2310
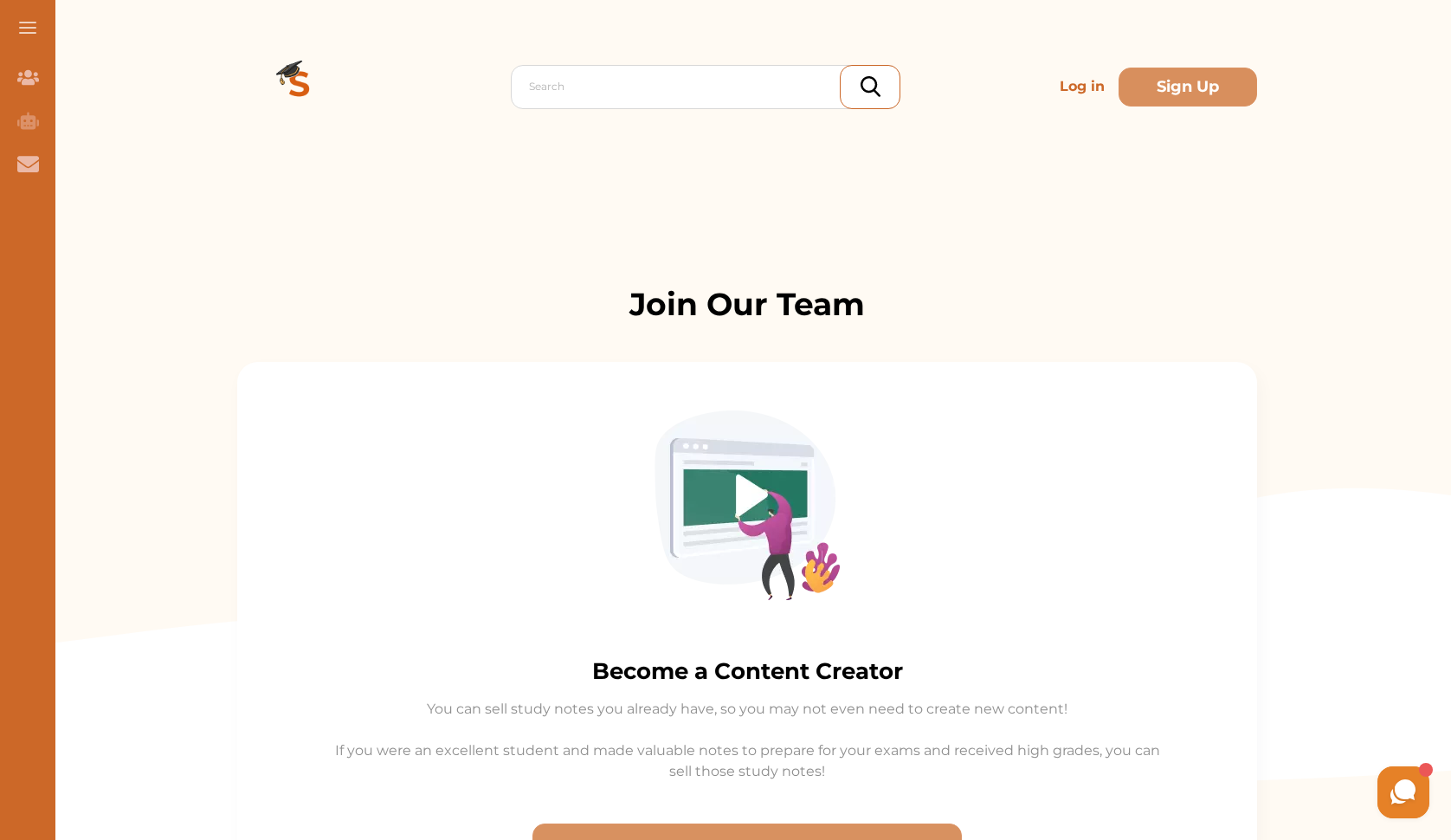
scroll to position [16, 0]
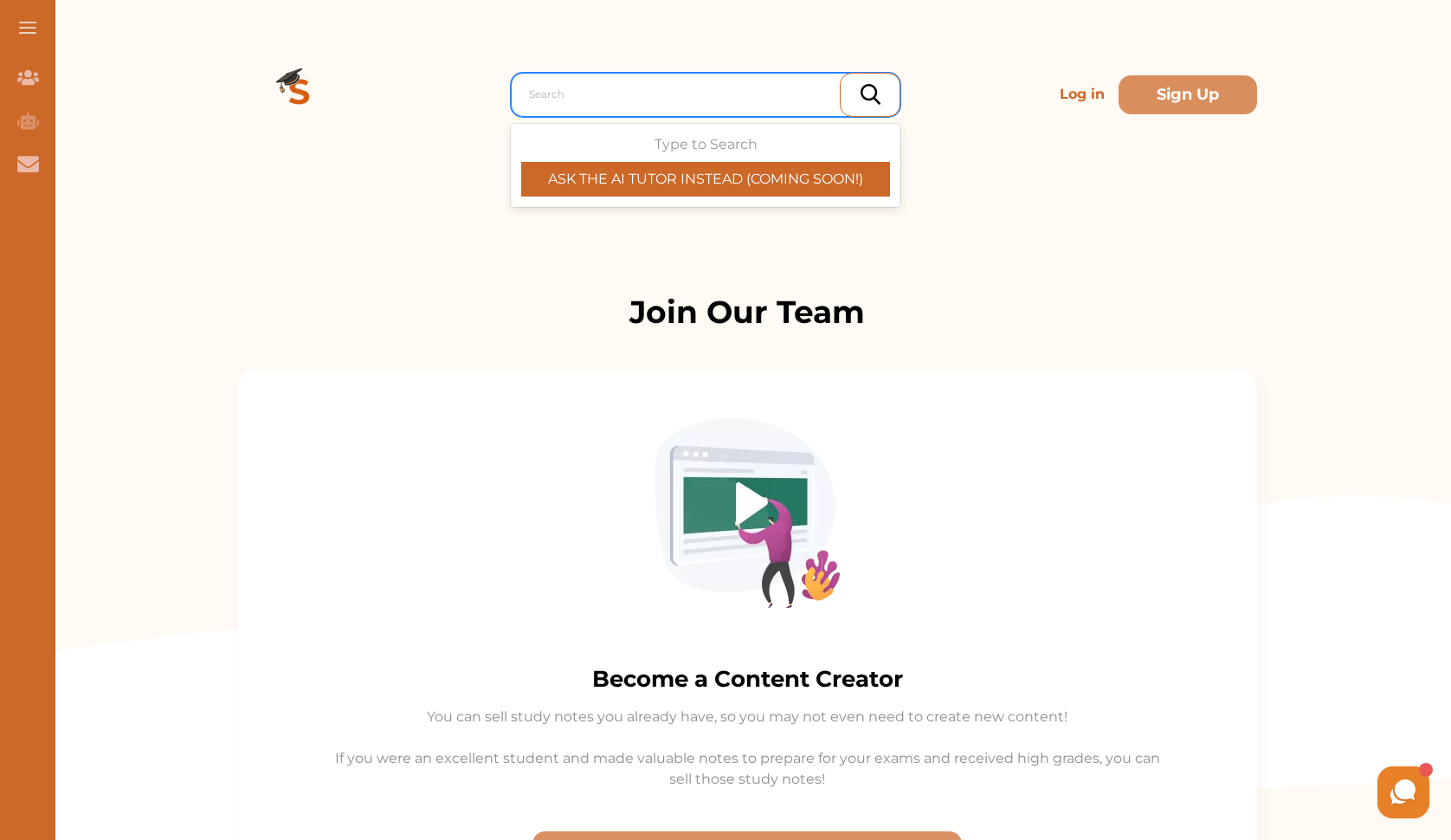
click at [792, 84] on div at bounding box center [710, 94] width 362 height 24
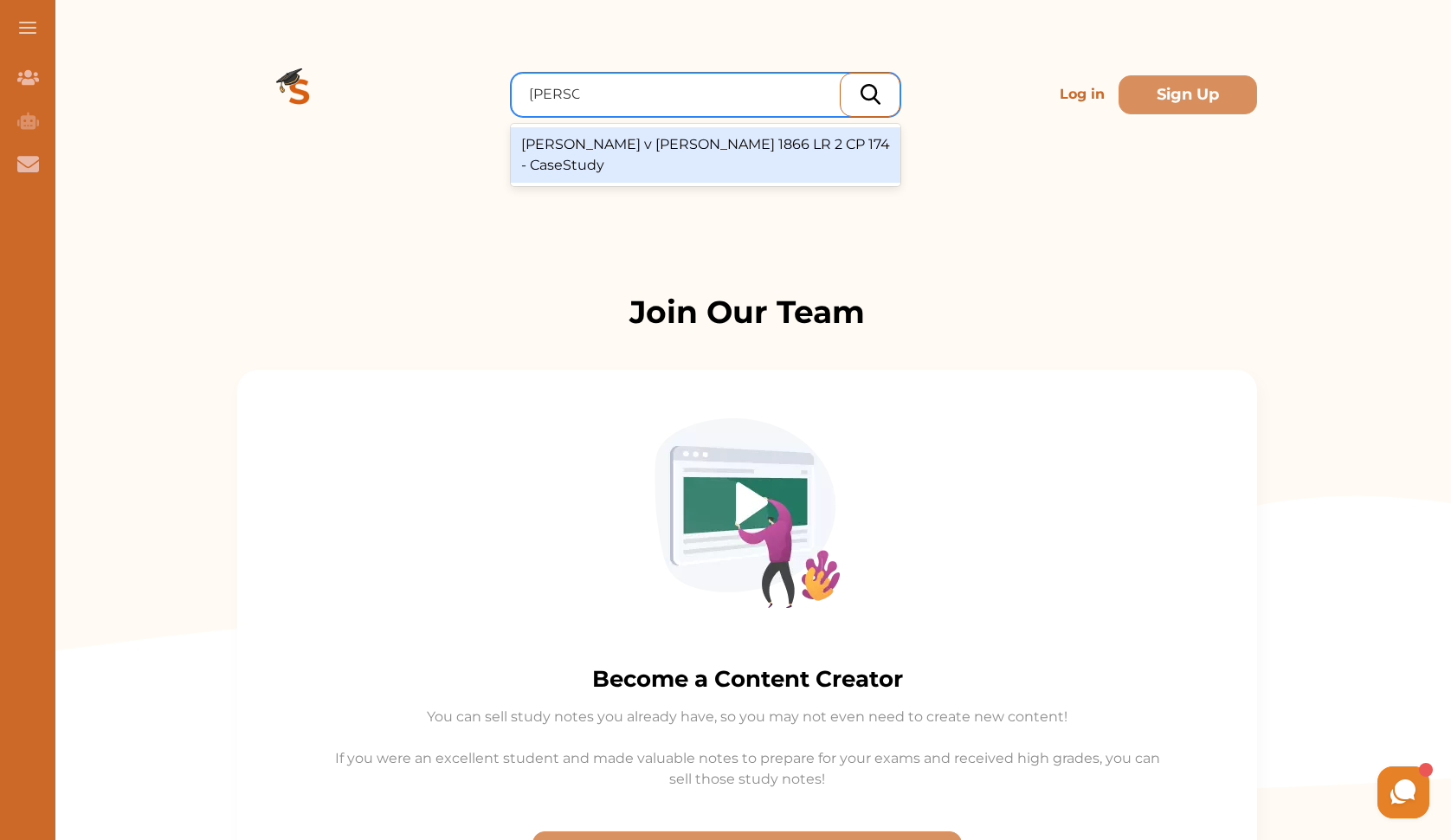
type input "kelner v"
click at [779, 136] on div "Kelner v Baxter 1866 LR 2 CP 174 - CaseStudy" at bounding box center [705, 155] width 390 height 56
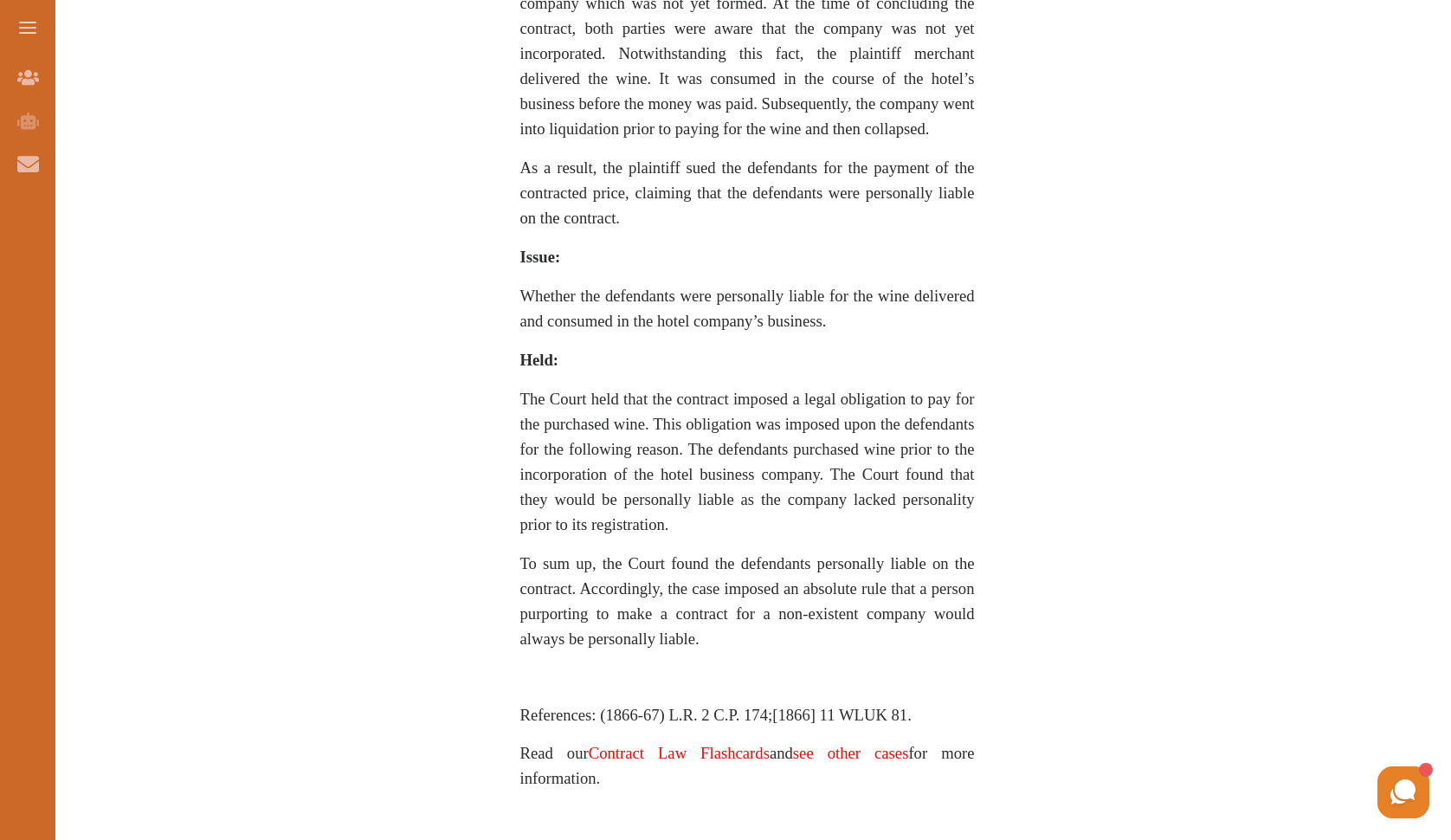
scroll to position [1196, 0]
